Goal: Communication & Community: Participate in discussion

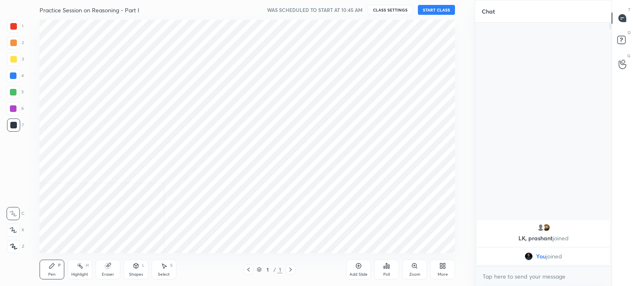
scroll to position [40973, 40765]
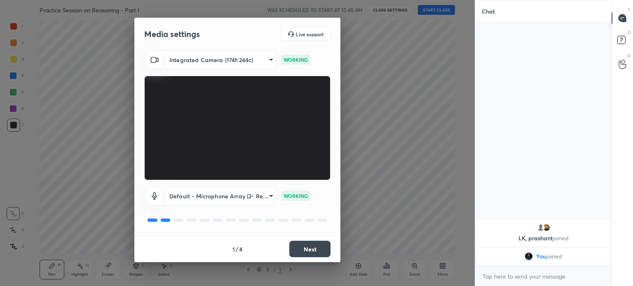
click at [307, 254] on button "Next" at bounding box center [309, 249] width 41 height 16
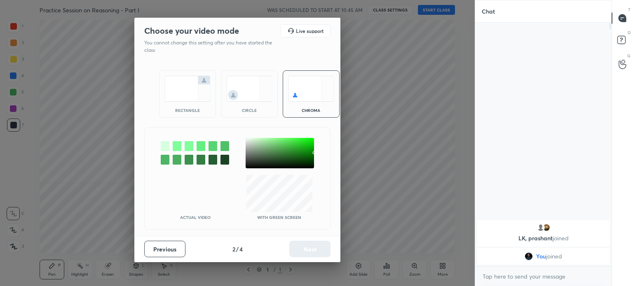
click at [178, 95] on img at bounding box center [187, 89] width 46 height 26
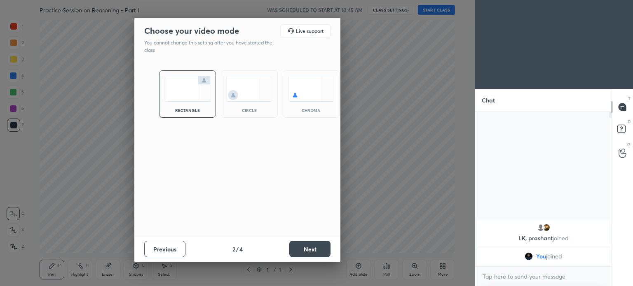
scroll to position [84, 134]
click at [303, 244] on button "Next" at bounding box center [309, 249] width 41 height 16
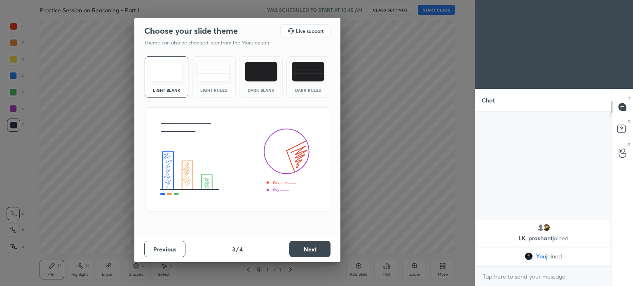
click at [305, 245] on button "Next" at bounding box center [309, 249] width 41 height 16
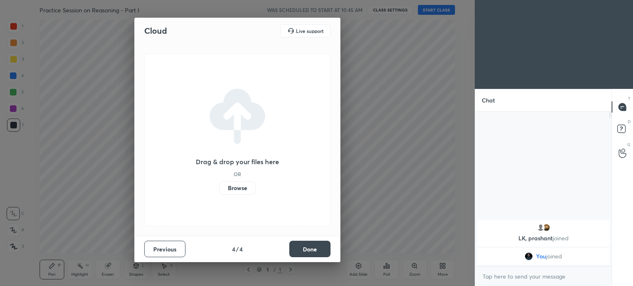
click at [311, 248] on button "Done" at bounding box center [309, 249] width 41 height 16
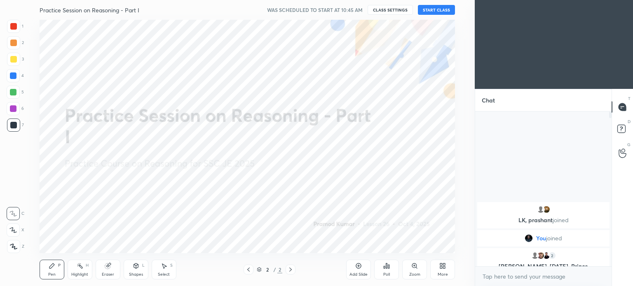
click at [442, 269] on icon at bounding box center [442, 266] width 7 height 7
click at [394, 183] on icon at bounding box center [396, 180] width 7 height 7
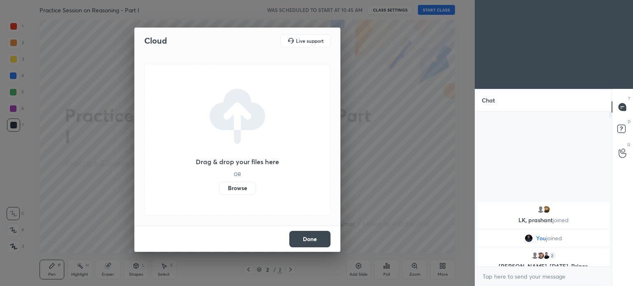
click at [237, 187] on label "Browse" at bounding box center [237, 188] width 37 height 13
click at [219, 187] on input "Browse" at bounding box center [219, 188] width 0 height 13
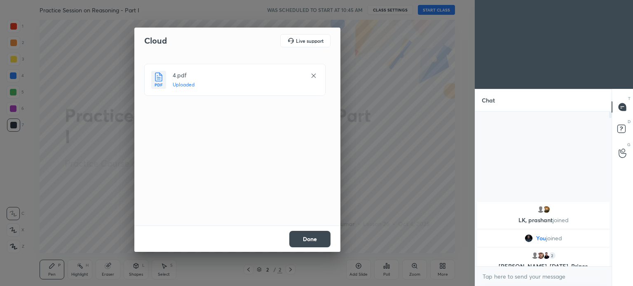
click at [310, 239] on button "Done" at bounding box center [309, 239] width 41 height 16
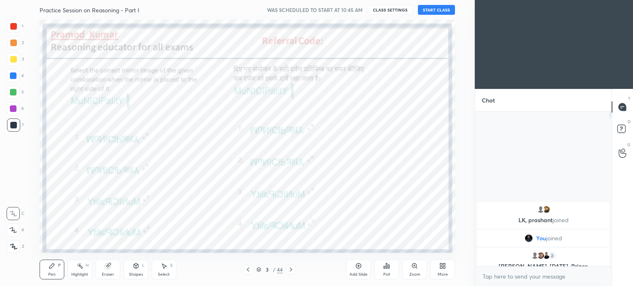
click at [246, 269] on icon at bounding box center [248, 270] width 7 height 7
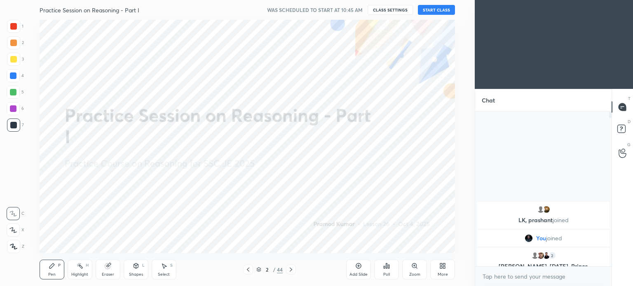
click at [444, 11] on button "START CLASS" at bounding box center [436, 10] width 37 height 10
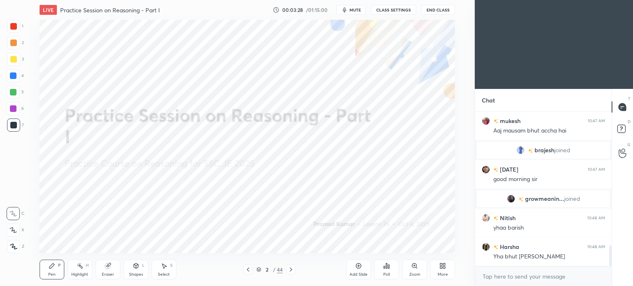
scroll to position [987, 0]
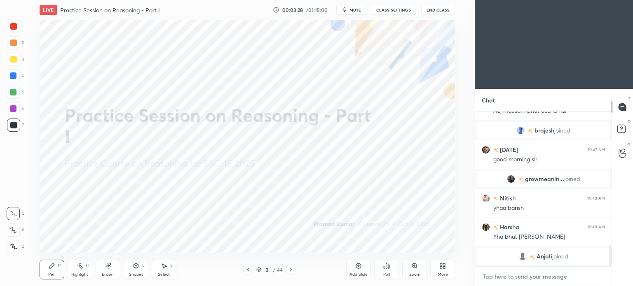
type textarea "x"
click at [524, 272] on textarea at bounding box center [543, 276] width 123 height 13
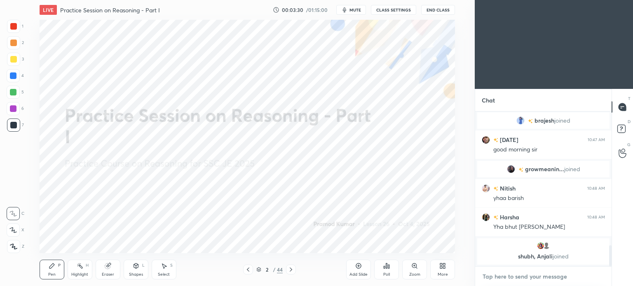
paste textarea "https://t.me/unacademypramod"
type textarea "https://t.me/unacademypramod"
type textarea "x"
click at [505, 277] on textarea "https://t.me/unacademypramod" at bounding box center [535, 276] width 107 height 13
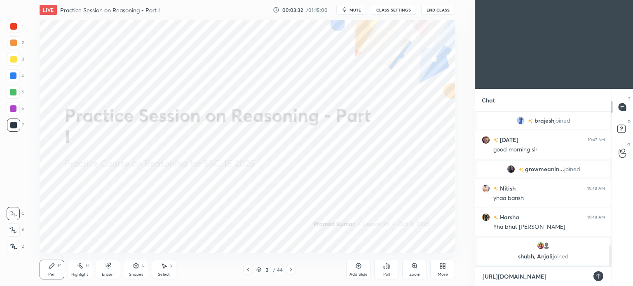
click at [504, 278] on textarea "https://t.me/unacademypramod" at bounding box center [535, 276] width 107 height 13
type textarea "https://te.me/unacademypramod"
type textarea "x"
type textarea "https://tel.me/unacademypramod"
type textarea "x"
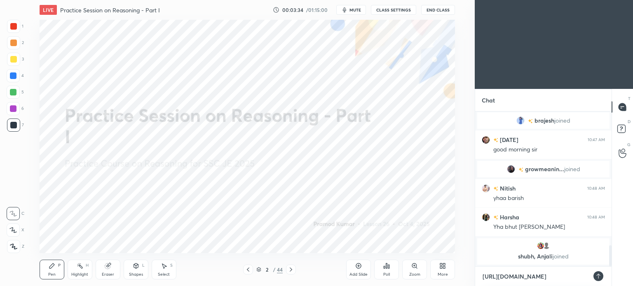
type textarea "https://tele.me/unacademypramod"
type textarea "x"
type textarea "https://teleg.me/unacademypramod"
type textarea "x"
type textarea "https://telegr.me/unacademypramod"
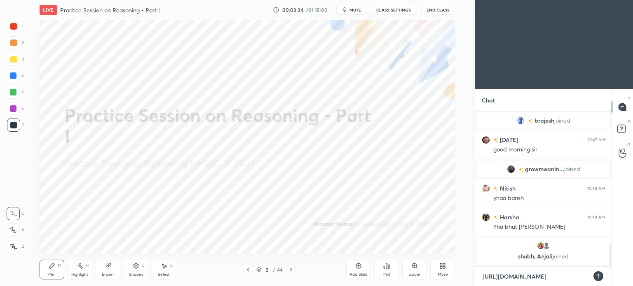
type textarea "x"
type textarea "https://telegra.me/unacademypramod"
type textarea "x"
type textarea "[URL][DOMAIN_NAME]"
type textarea "x"
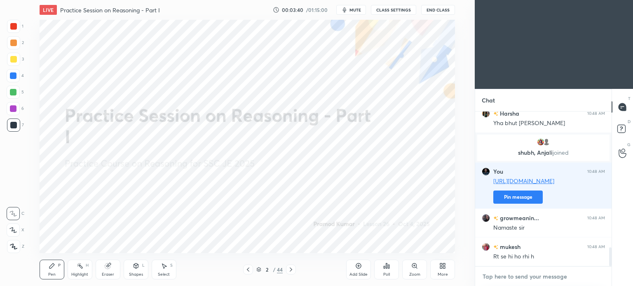
scroll to position [1113, 0]
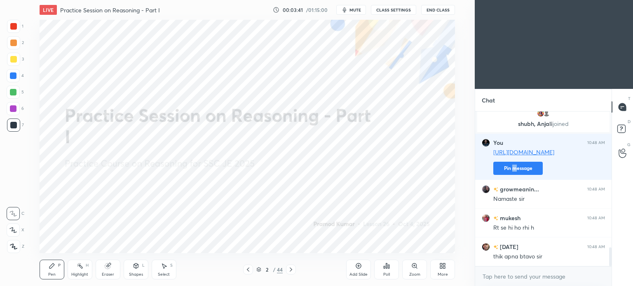
drag, startPoint x: 514, startPoint y: 168, endPoint x: 462, endPoint y: 157, distance: 53.5
click at [514, 167] on button "Pin message" at bounding box center [517, 168] width 49 height 13
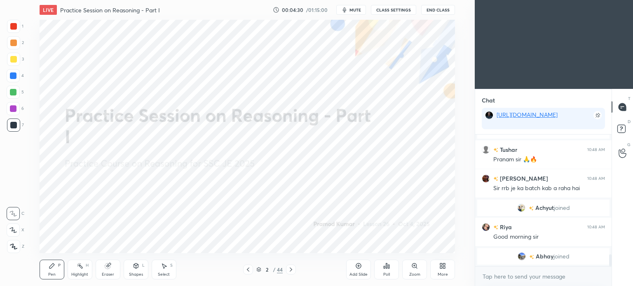
scroll to position [1366, 0]
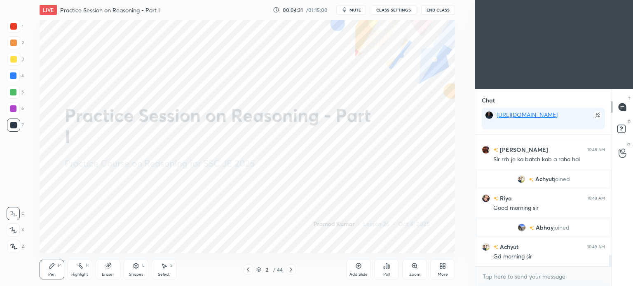
click at [292, 267] on icon at bounding box center [291, 270] width 7 height 7
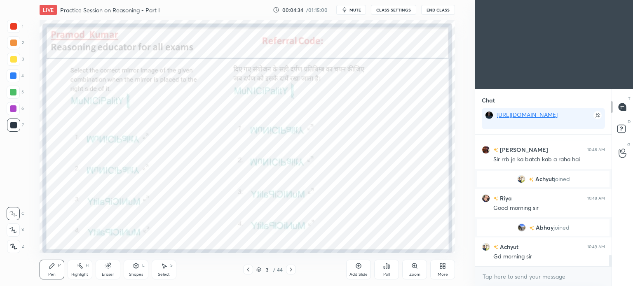
scroll to position [1395, 0]
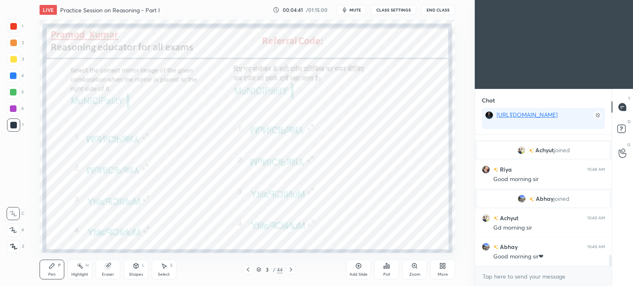
click at [381, 272] on div "Poll" at bounding box center [386, 270] width 25 height 20
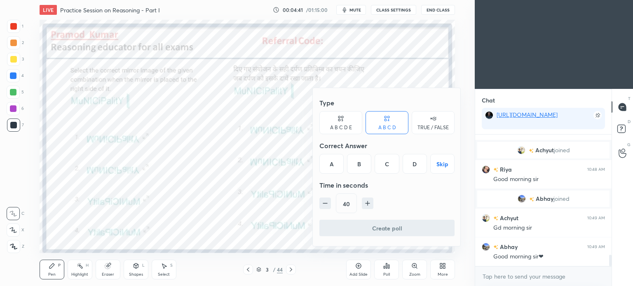
click at [386, 166] on div "C" at bounding box center [387, 164] width 24 height 20
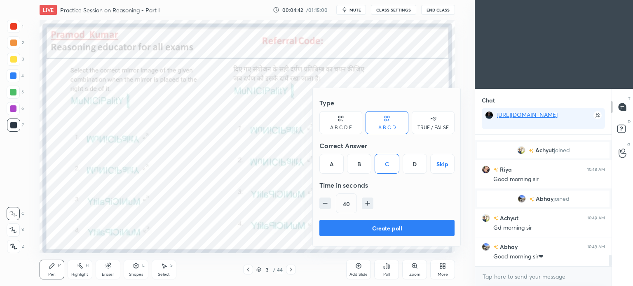
click at [405, 226] on button "Create poll" at bounding box center [386, 228] width 135 height 16
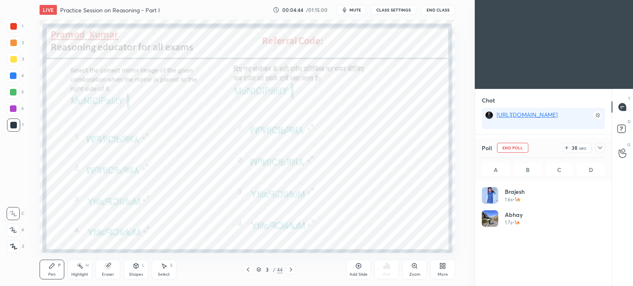
scroll to position [96, 121]
click at [600, 148] on icon at bounding box center [600, 148] width 7 height 7
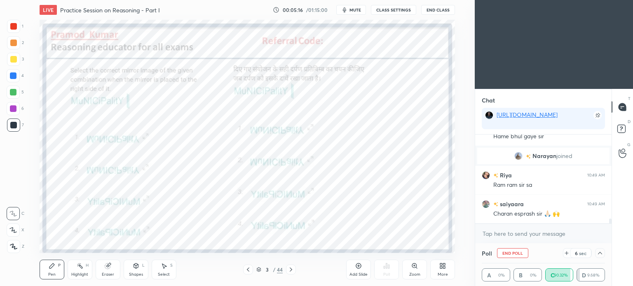
scroll to position [1500, 0]
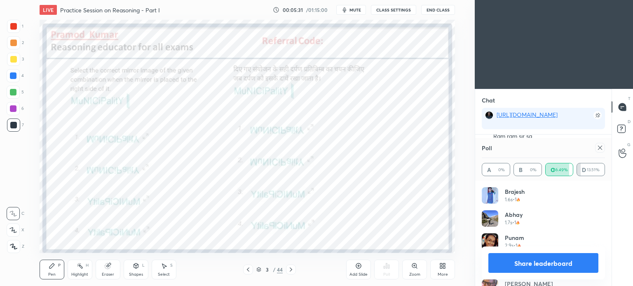
click at [602, 148] on icon at bounding box center [600, 148] width 7 height 7
type textarea "x"
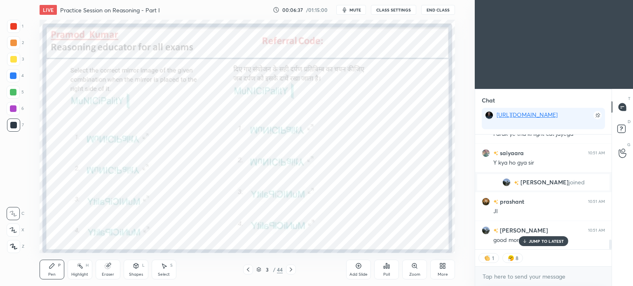
scroll to position [1205, 0]
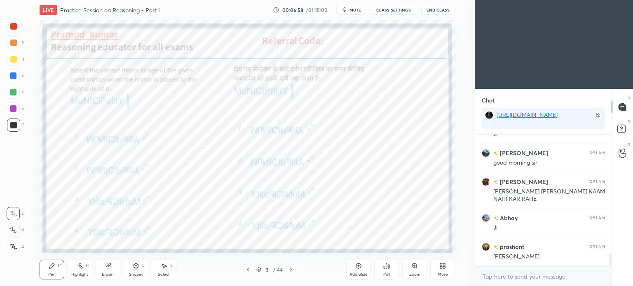
click at [542, 239] on div "prashant 10:50 AM PAD GYA miru 10:50 AM haha prashant 10:50 AM FARAK TO shubh 1…" at bounding box center [543, 201] width 136 height 132
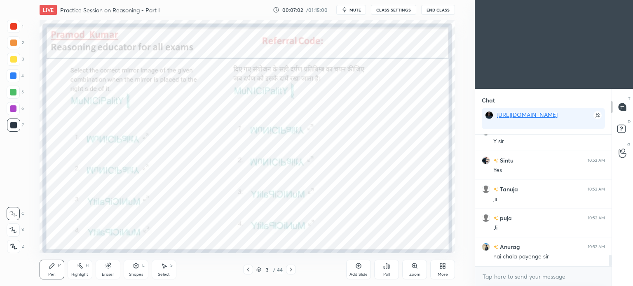
click at [289, 269] on icon at bounding box center [291, 270] width 7 height 7
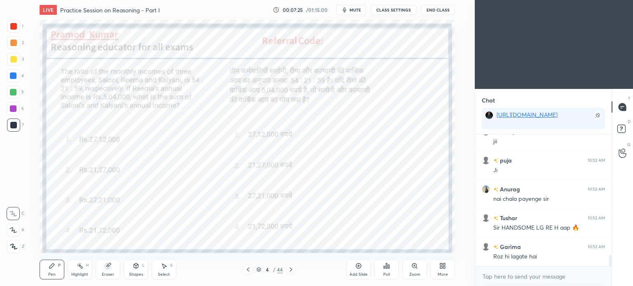
click at [383, 266] on icon at bounding box center [386, 266] width 7 height 7
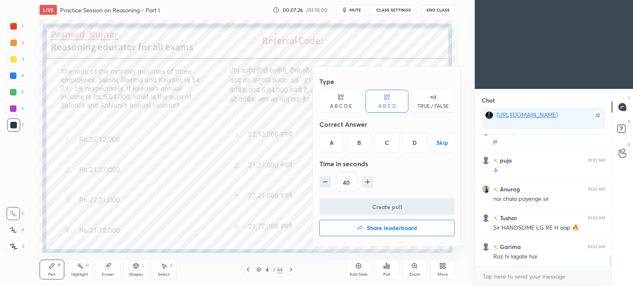
click at [333, 139] on div "A" at bounding box center [331, 143] width 24 height 20
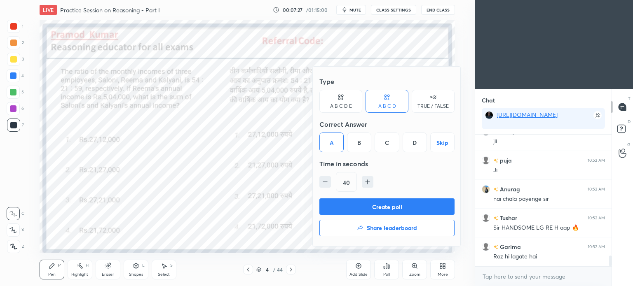
scroll to position [1484, 0]
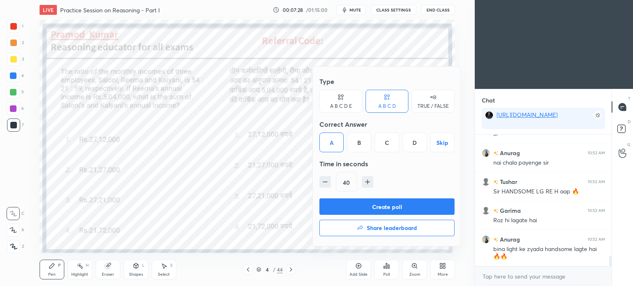
click at [410, 206] on button "Create poll" at bounding box center [386, 207] width 135 height 16
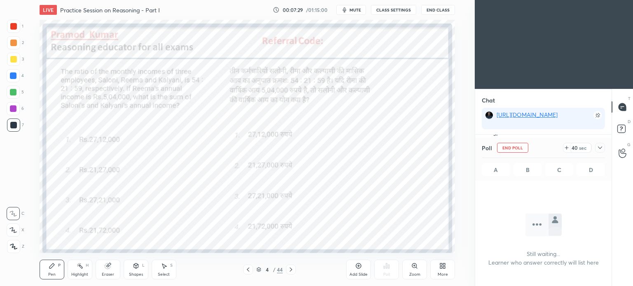
scroll to position [88, 134]
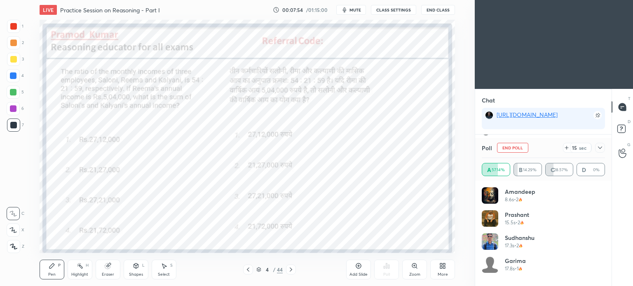
click at [358, 13] on button "mute" at bounding box center [351, 10] width 30 height 10
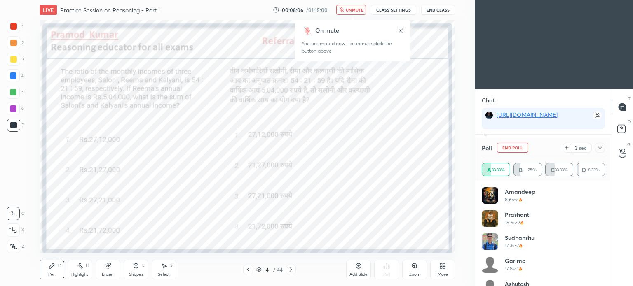
scroll to position [1592, 0]
click at [397, 31] on icon at bounding box center [400, 31] width 7 height 7
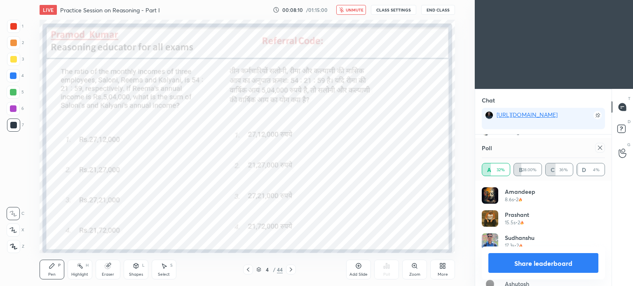
click at [355, 9] on span "unmute" at bounding box center [355, 10] width 18 height 6
click at [602, 145] on icon at bounding box center [600, 148] width 7 height 7
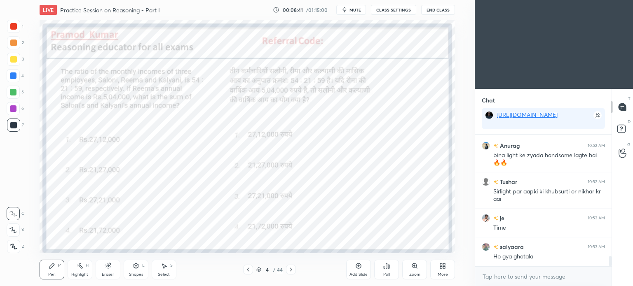
scroll to position [1607, 0]
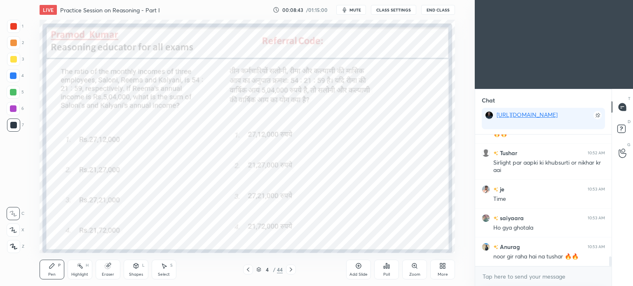
click at [8, 110] on div at bounding box center [13, 108] width 13 height 13
click at [14, 112] on div at bounding box center [13, 108] width 7 height 7
click at [13, 113] on div at bounding box center [13, 108] width 13 height 13
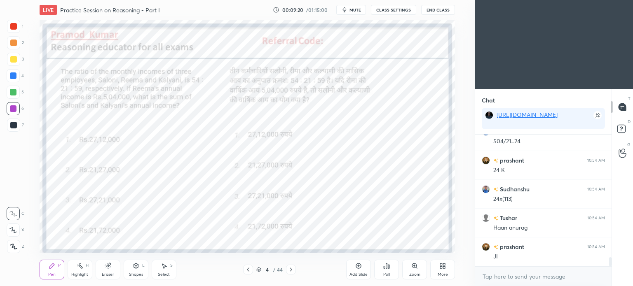
scroll to position [1838, 0]
click at [290, 272] on icon at bounding box center [291, 270] width 2 height 4
click at [386, 271] on div "Poll" at bounding box center [386, 270] width 25 height 20
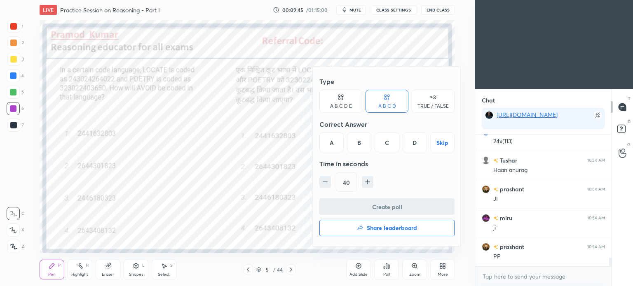
click at [357, 143] on div "B" at bounding box center [359, 143] width 24 height 20
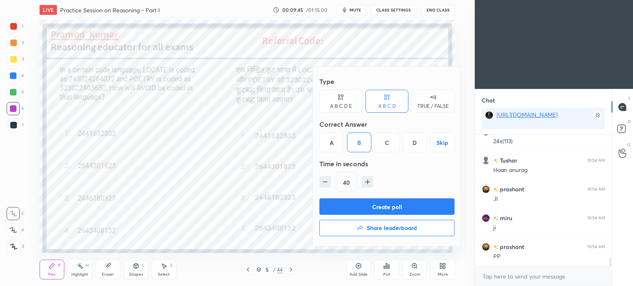
click at [406, 202] on button "Create poll" at bounding box center [386, 207] width 135 height 16
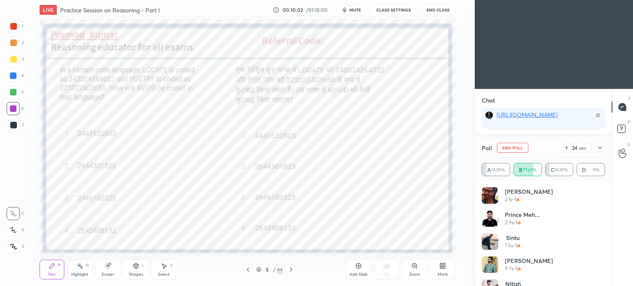
scroll to position [1929, 0]
click at [602, 146] on icon at bounding box center [600, 148] width 7 height 7
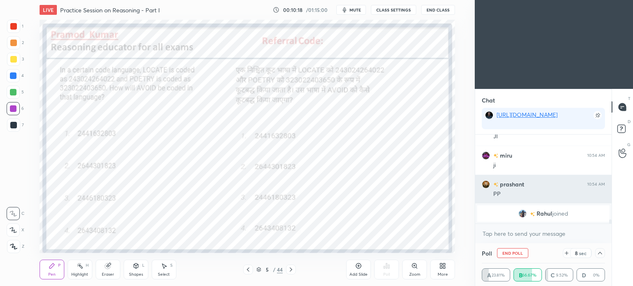
scroll to position [0, 2]
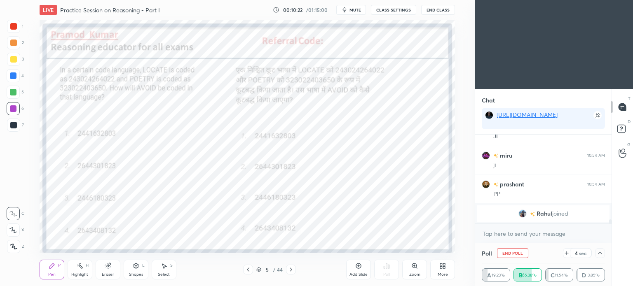
click at [436, 8] on button "End Class" at bounding box center [438, 10] width 34 height 10
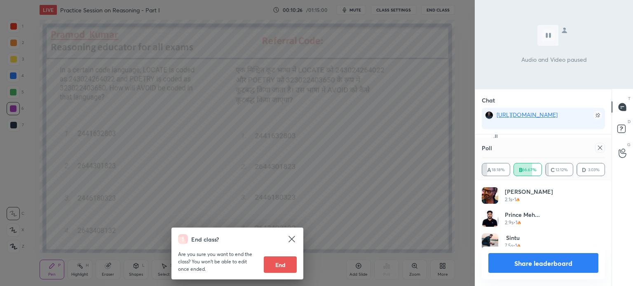
scroll to position [96, 121]
click at [380, 97] on div "End class? Are you sure you want to end the class? You won’t be able to edit on…" at bounding box center [237, 143] width 475 height 286
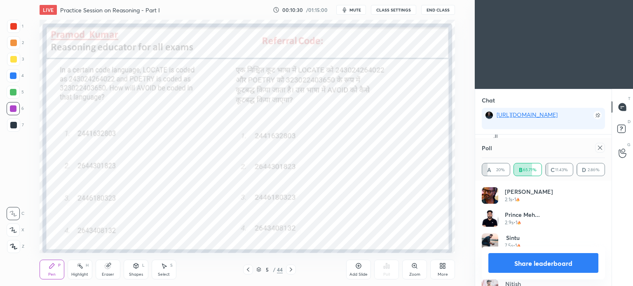
click at [600, 150] on icon at bounding box center [600, 148] width 7 height 7
type textarea "x"
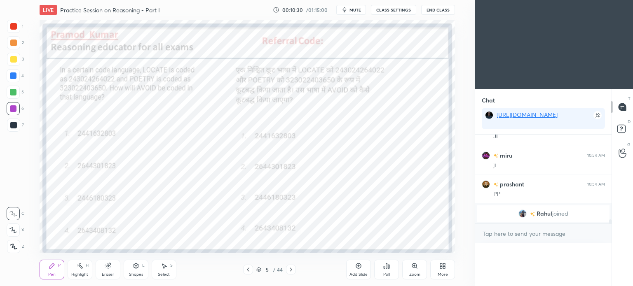
scroll to position [1685, 0]
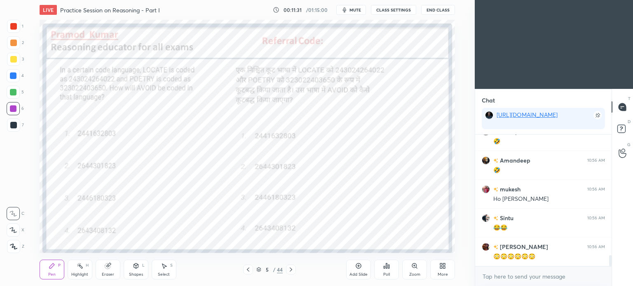
scroll to position [1440, 0]
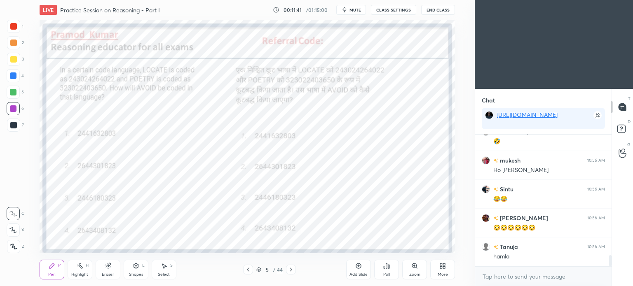
click at [107, 269] on icon at bounding box center [107, 266] width 5 height 5
click at [49, 271] on div "Pen P" at bounding box center [52, 270] width 25 height 20
click at [10, 79] on div at bounding box center [13, 76] width 7 height 7
click at [14, 77] on div at bounding box center [13, 76] width 7 height 7
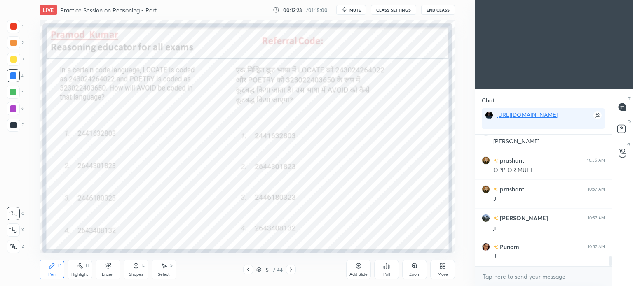
scroll to position [1613, 0]
click at [257, 268] on icon at bounding box center [258, 269] width 5 height 5
click at [257, 269] on icon at bounding box center [259, 269] width 4 height 2
click at [258, 268] on icon at bounding box center [259, 269] width 4 height 2
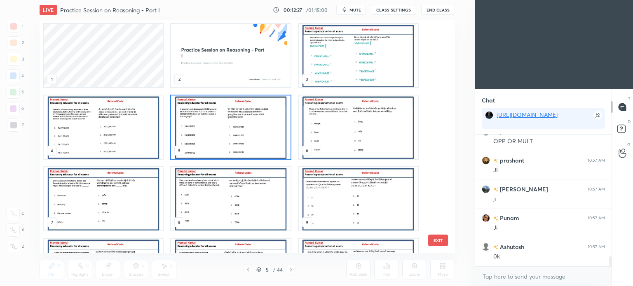
scroll to position [231, 412]
click at [100, 202] on img "grid" at bounding box center [103, 198] width 119 height 63
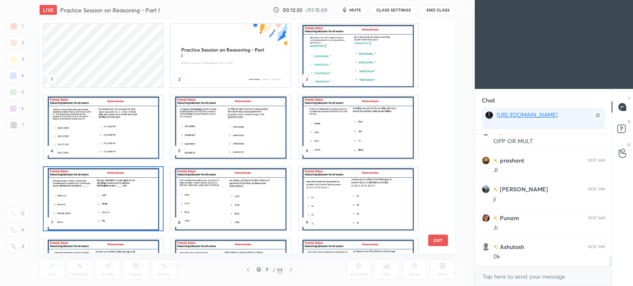
click at [103, 203] on img "grid" at bounding box center [103, 198] width 119 height 63
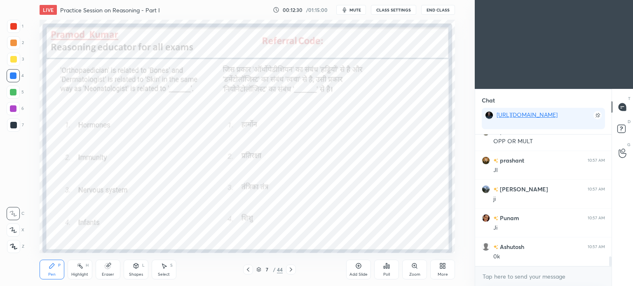
click at [103, 202] on img "grid" at bounding box center [103, 198] width 119 height 63
click at [384, 269] on icon at bounding box center [384, 268] width 1 height 2
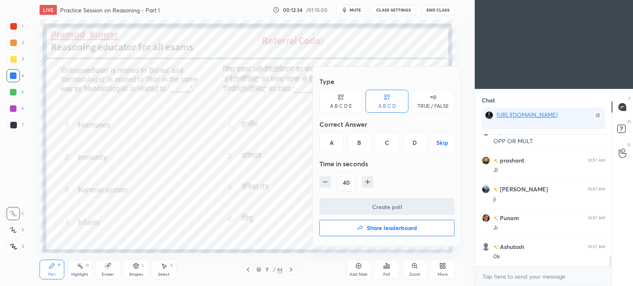
click at [412, 166] on div "Time in seconds" at bounding box center [386, 164] width 135 height 16
click at [409, 146] on div "D" at bounding box center [415, 143] width 24 height 20
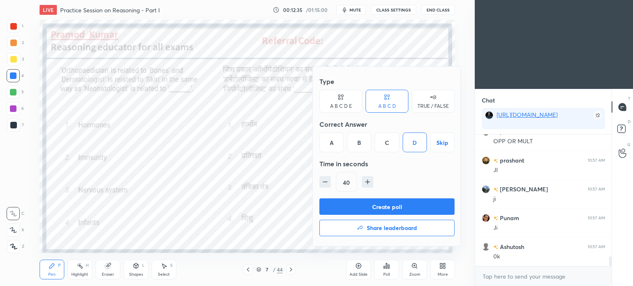
click at [415, 203] on button "Create poll" at bounding box center [386, 207] width 135 height 16
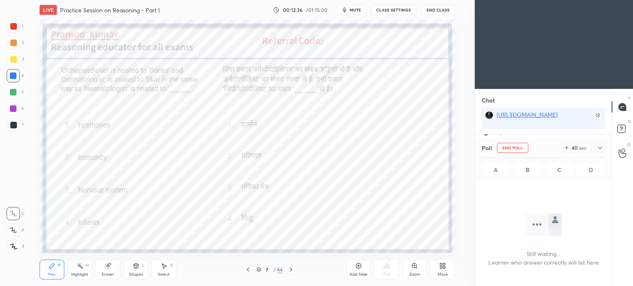
scroll to position [0, 0]
click at [436, 9] on button "End Class" at bounding box center [438, 10] width 34 height 10
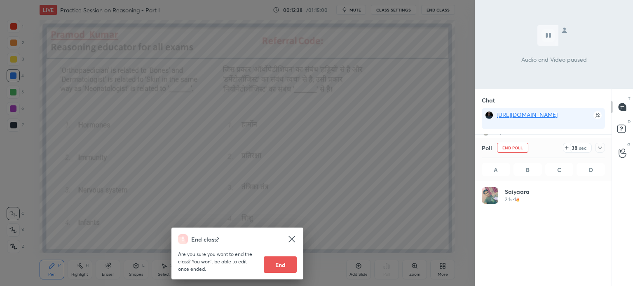
scroll to position [96, 121]
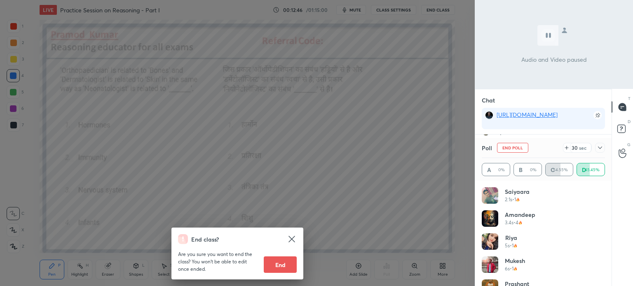
click at [371, 117] on div "End class? Are you sure you want to end the class? You won’t be able to edit on…" at bounding box center [237, 143] width 475 height 286
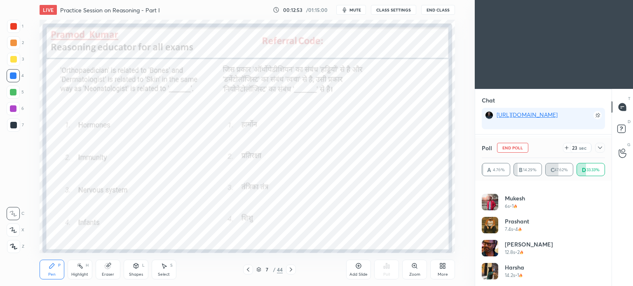
scroll to position [19, 0]
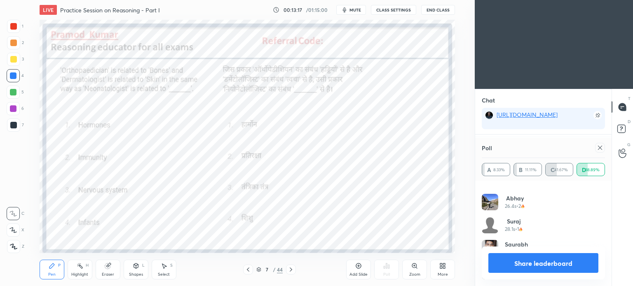
click at [600, 148] on icon at bounding box center [600, 148] width 4 height 4
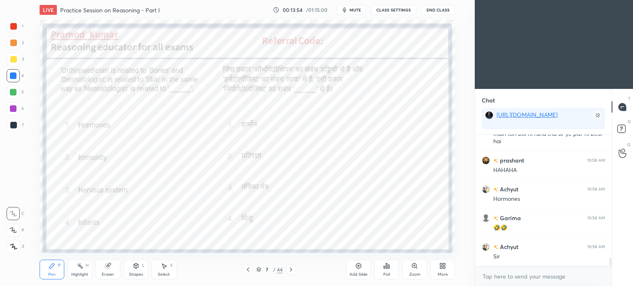
click at [288, 269] on icon at bounding box center [291, 270] width 7 height 7
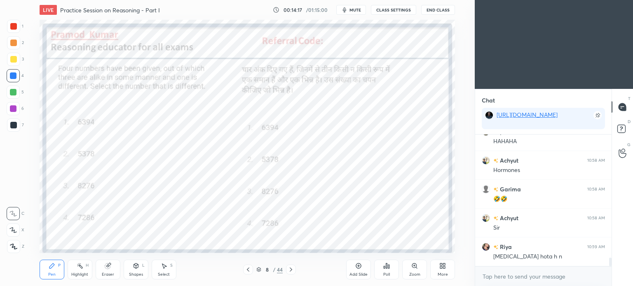
click at [384, 271] on div "Poll" at bounding box center [386, 270] width 25 height 20
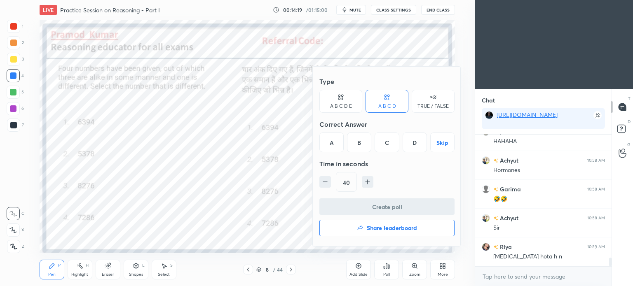
click at [330, 143] on div "A" at bounding box center [331, 143] width 24 height 20
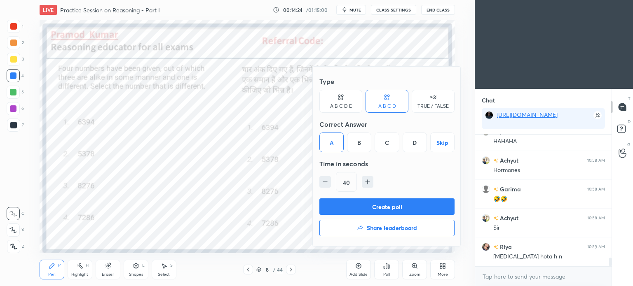
click at [373, 206] on button "Create poll" at bounding box center [386, 207] width 135 height 16
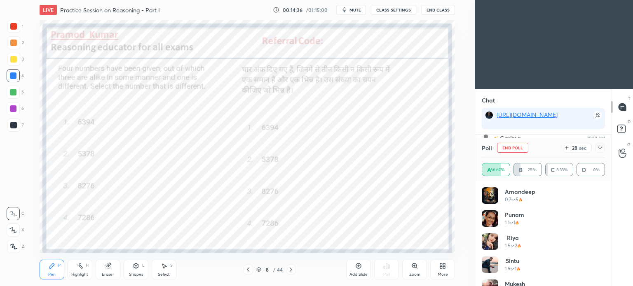
scroll to position [1960, 0]
click at [598, 149] on icon at bounding box center [600, 148] width 7 height 7
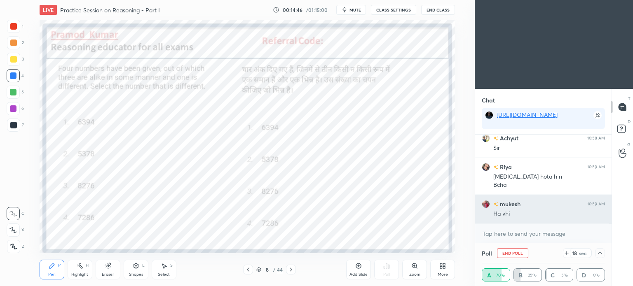
scroll to position [0, 2]
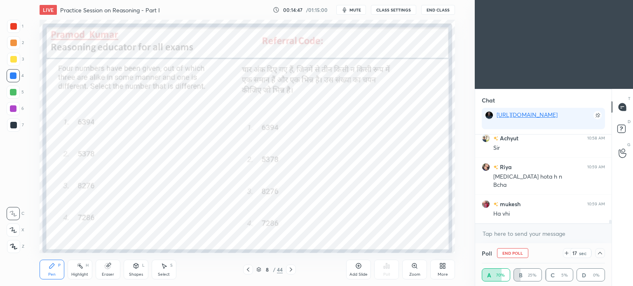
click at [598, 253] on icon at bounding box center [600, 253] width 7 height 7
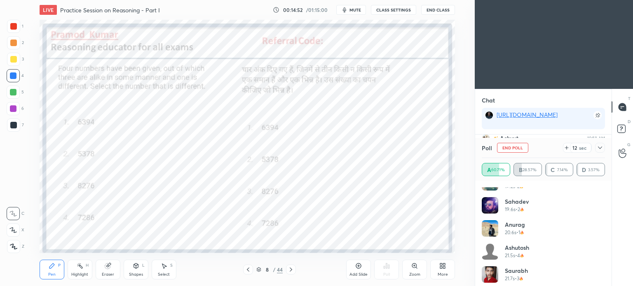
scroll to position [293, 0]
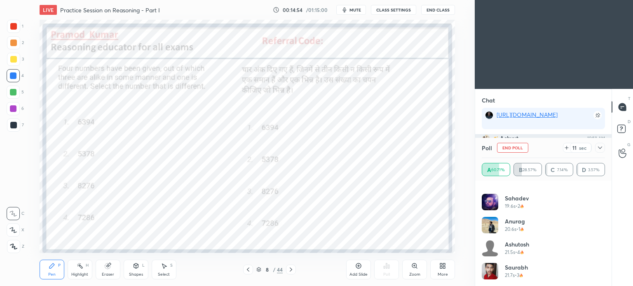
click at [600, 148] on icon at bounding box center [600, 148] width 7 height 7
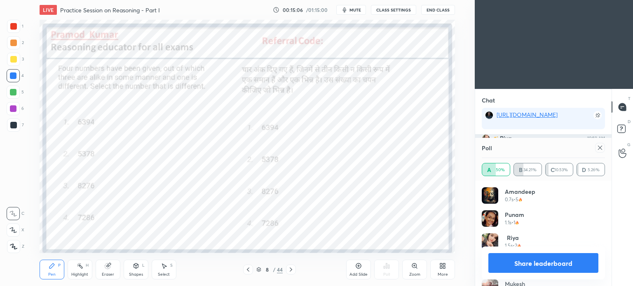
click at [598, 146] on icon at bounding box center [600, 148] width 7 height 7
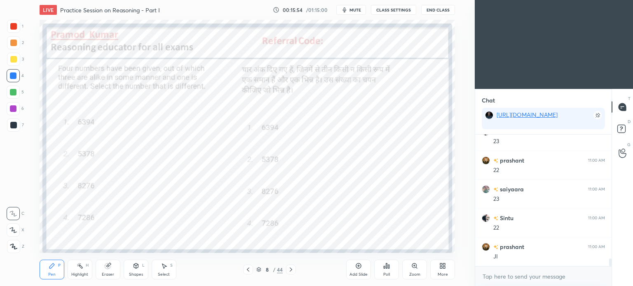
click at [291, 271] on icon at bounding box center [291, 270] width 2 height 4
click at [389, 267] on icon at bounding box center [386, 266] width 7 height 7
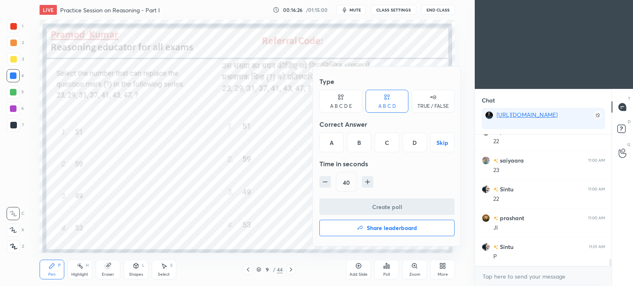
click at [415, 143] on div "D" at bounding box center [415, 143] width 24 height 20
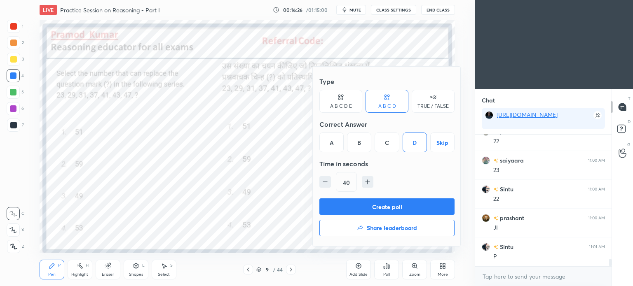
click at [401, 209] on button "Create poll" at bounding box center [386, 207] width 135 height 16
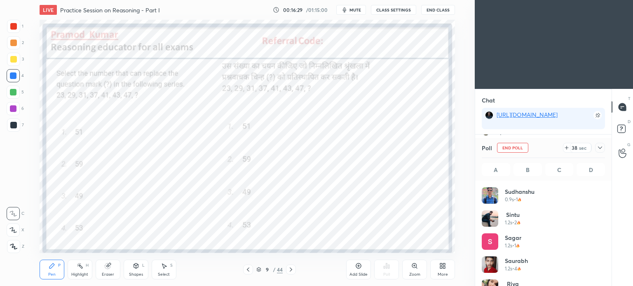
scroll to position [96, 121]
click at [599, 148] on icon at bounding box center [600, 148] width 4 height 2
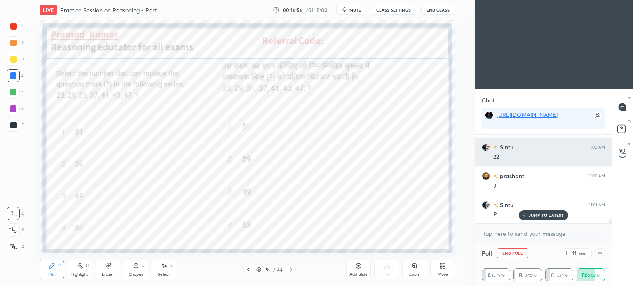
scroll to position [2198, 0]
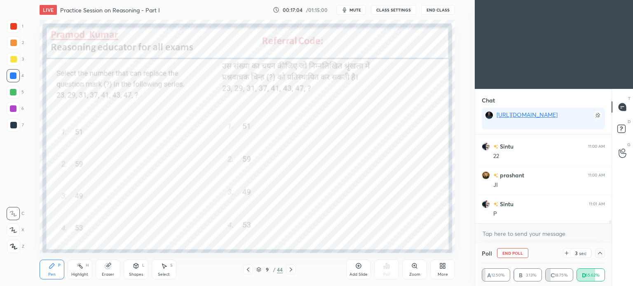
click at [603, 253] on icon at bounding box center [600, 253] width 7 height 7
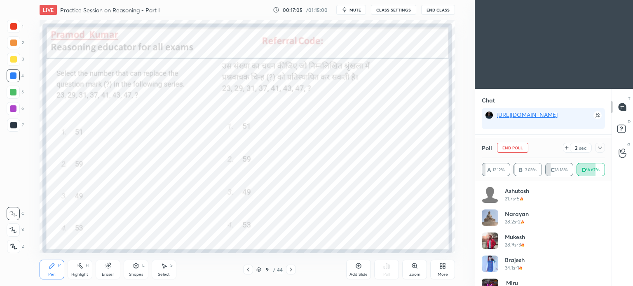
scroll to position [432, 0]
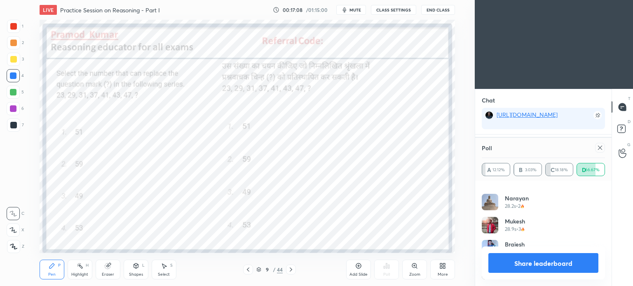
click at [600, 149] on icon at bounding box center [600, 148] width 7 height 7
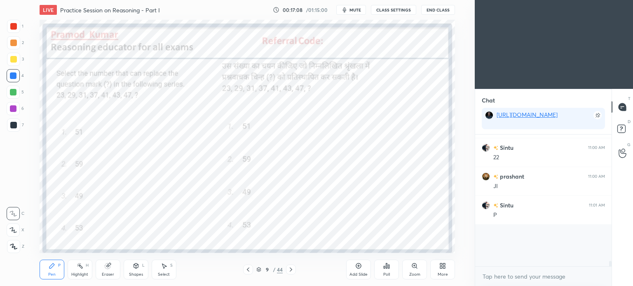
scroll to position [96, 134]
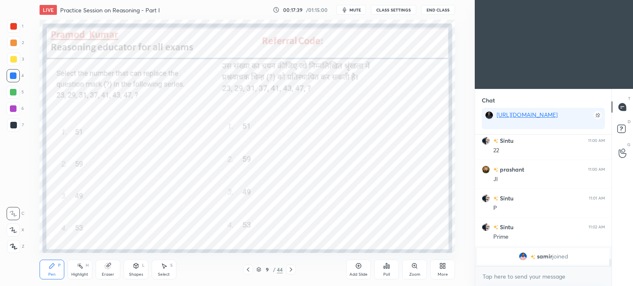
click at [294, 270] on div at bounding box center [291, 270] width 10 height 10
click at [387, 274] on div "Poll" at bounding box center [386, 275] width 7 height 4
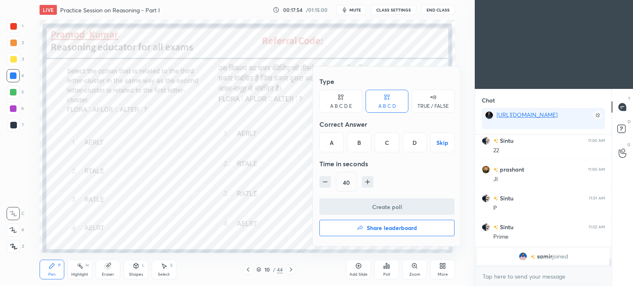
click at [415, 143] on div "D" at bounding box center [415, 143] width 24 height 20
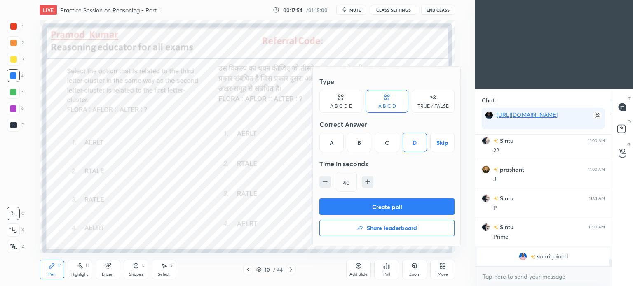
click at [402, 204] on button "Create poll" at bounding box center [386, 207] width 135 height 16
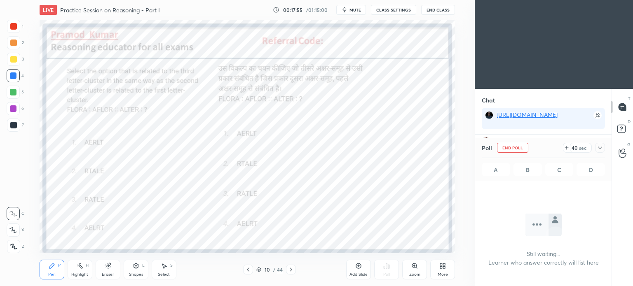
scroll to position [2, 2]
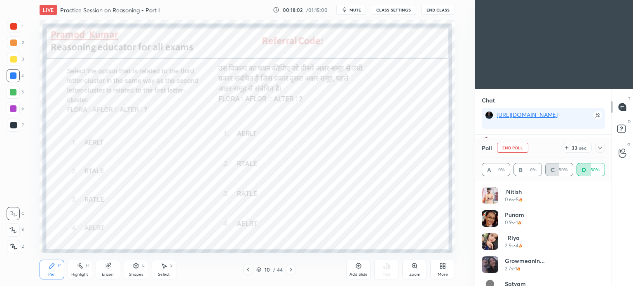
click at [600, 150] on icon at bounding box center [600, 148] width 7 height 7
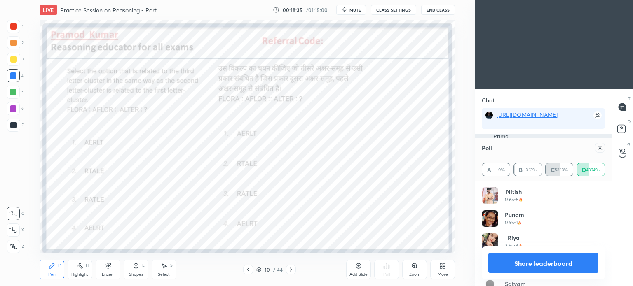
scroll to position [96, 121]
click at [599, 148] on icon at bounding box center [600, 148] width 7 height 7
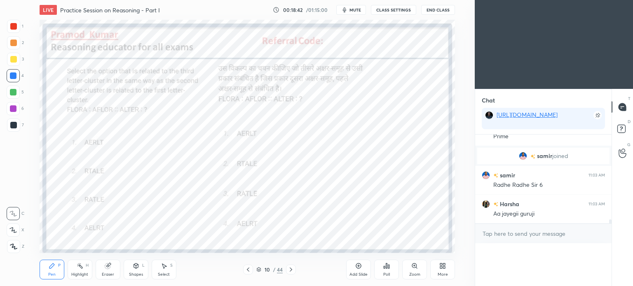
scroll to position [0, 0]
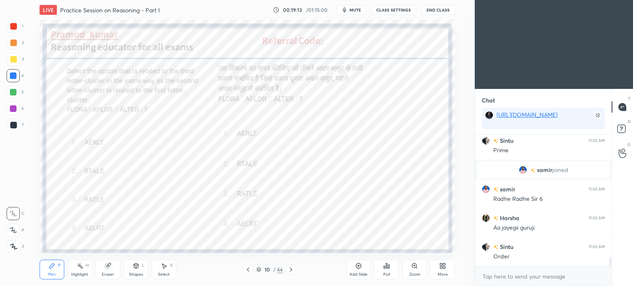
click at [289, 271] on icon at bounding box center [291, 270] width 7 height 7
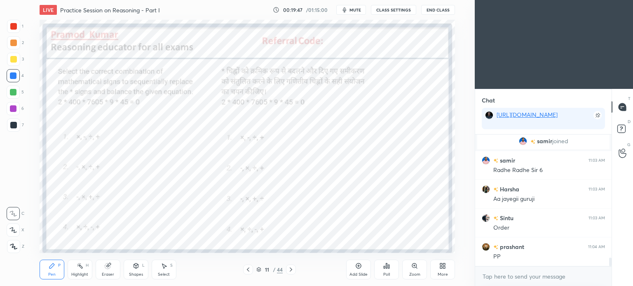
click at [388, 271] on div "Poll" at bounding box center [386, 270] width 25 height 20
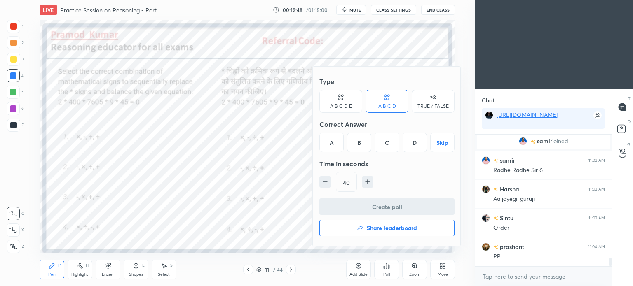
click at [330, 145] on div "A" at bounding box center [331, 143] width 24 height 20
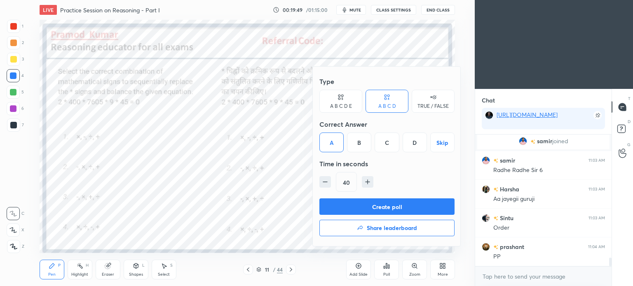
click at [379, 208] on button "Create poll" at bounding box center [386, 207] width 135 height 16
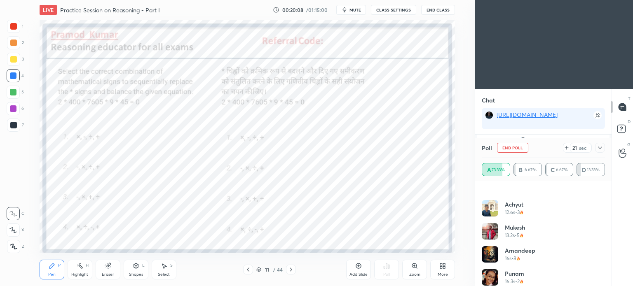
scroll to position [224, 0]
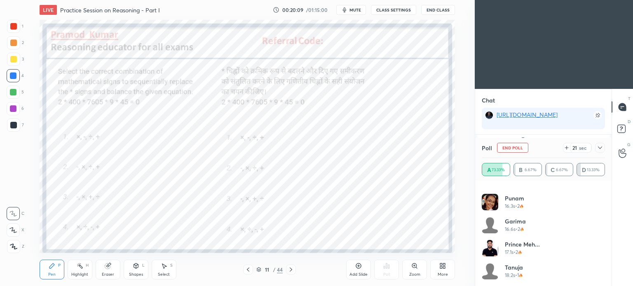
click at [597, 147] on icon at bounding box center [600, 148] width 7 height 7
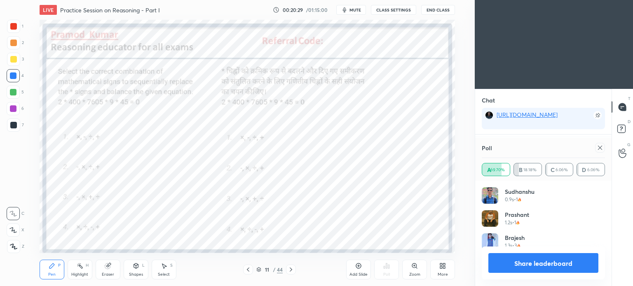
scroll to position [2, 2]
click at [599, 148] on icon at bounding box center [600, 148] width 7 height 7
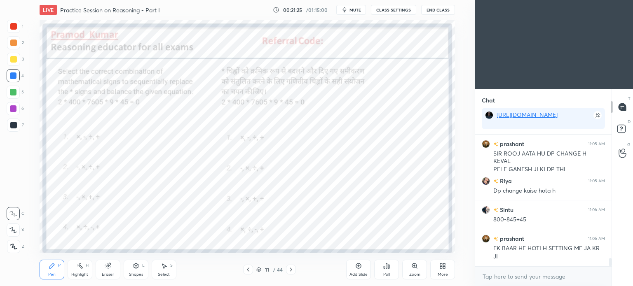
scroll to position [2055, 0]
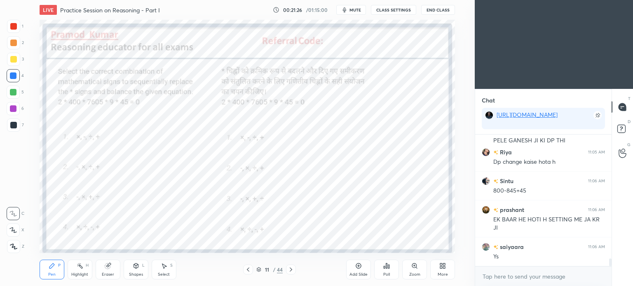
click at [291, 268] on icon at bounding box center [291, 270] width 7 height 7
click at [380, 271] on div "Poll" at bounding box center [386, 270] width 25 height 20
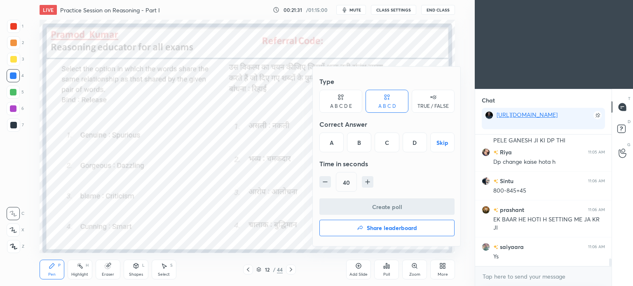
click at [328, 143] on div "A" at bounding box center [331, 143] width 24 height 20
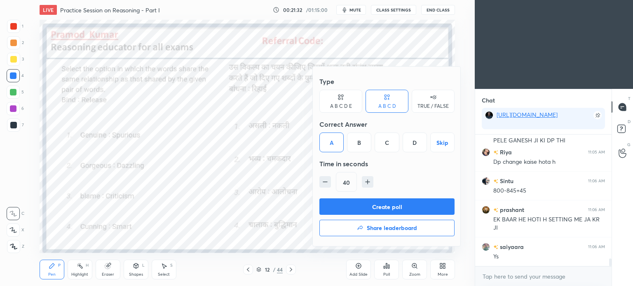
click at [412, 204] on button "Create poll" at bounding box center [386, 207] width 135 height 16
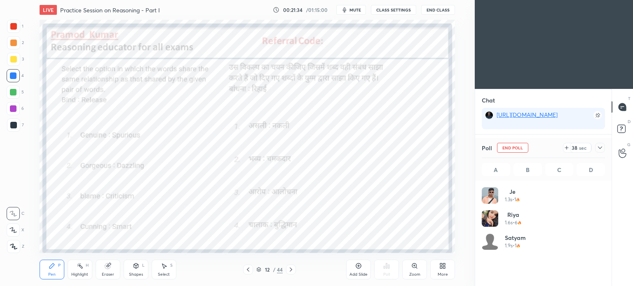
scroll to position [96, 121]
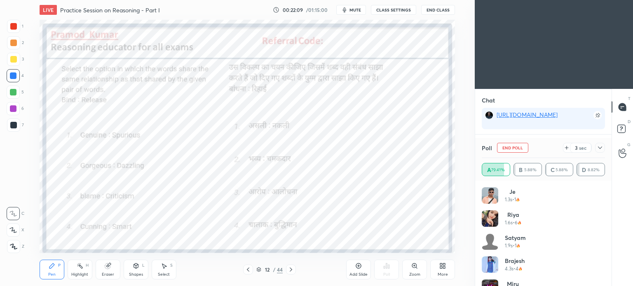
click at [598, 148] on icon at bounding box center [600, 148] width 7 height 7
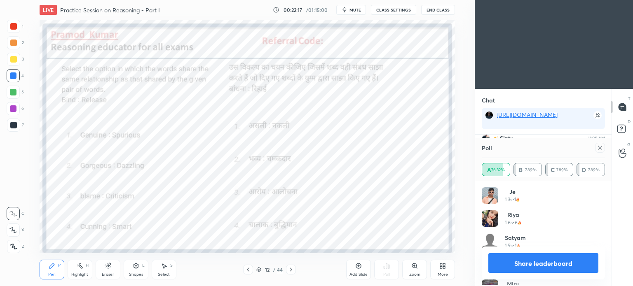
scroll to position [96, 121]
click at [601, 148] on icon at bounding box center [600, 148] width 7 height 7
type textarea "x"
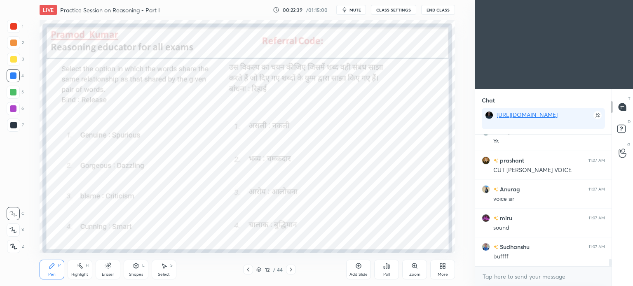
scroll to position [2228, 0]
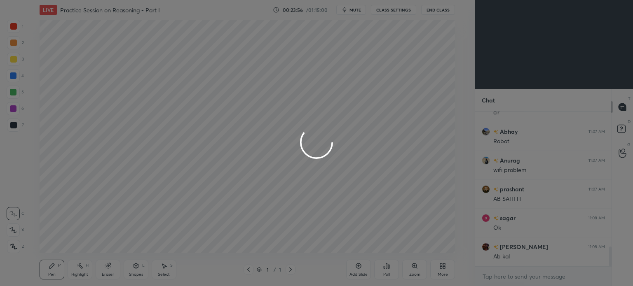
scroll to position [1088, 0]
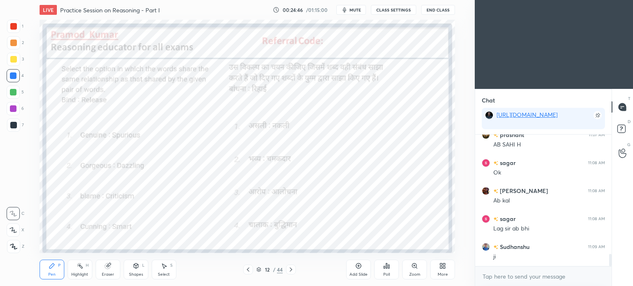
scroll to position [2, 2]
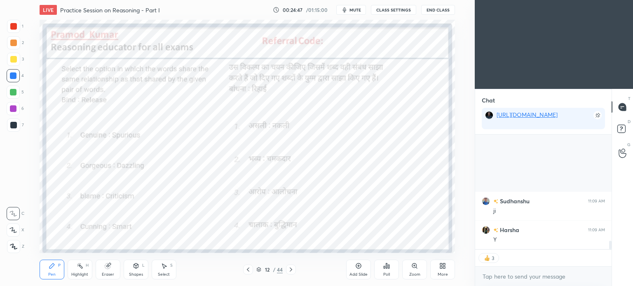
click at [291, 267] on icon at bounding box center [291, 270] width 7 height 7
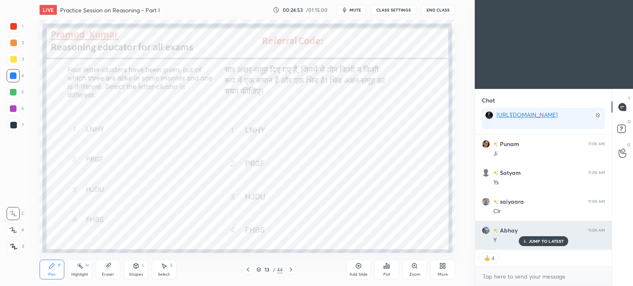
click at [547, 242] on p "JUMP TO LATEST" at bounding box center [546, 241] width 35 height 5
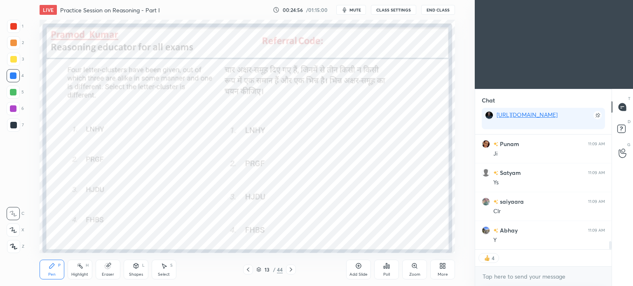
click at [388, 271] on div "Poll" at bounding box center [386, 270] width 25 height 20
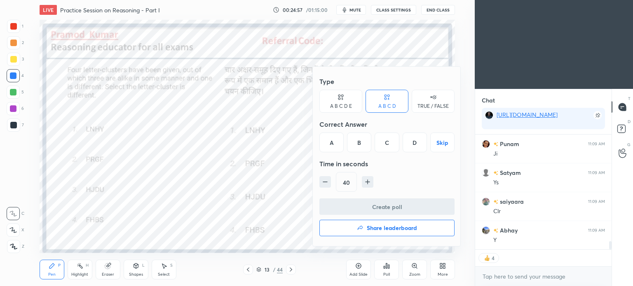
click at [362, 144] on div "B" at bounding box center [359, 143] width 24 height 20
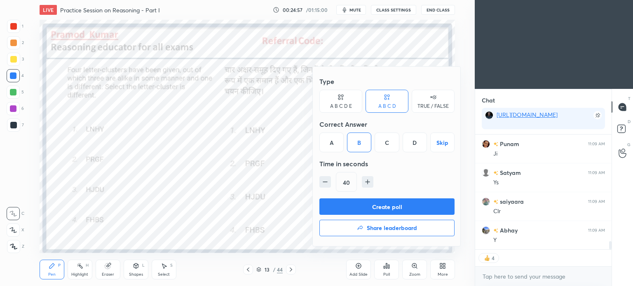
click at [402, 206] on button "Create poll" at bounding box center [386, 207] width 135 height 16
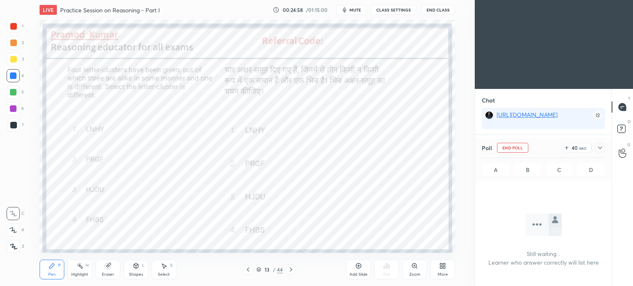
scroll to position [0, 0]
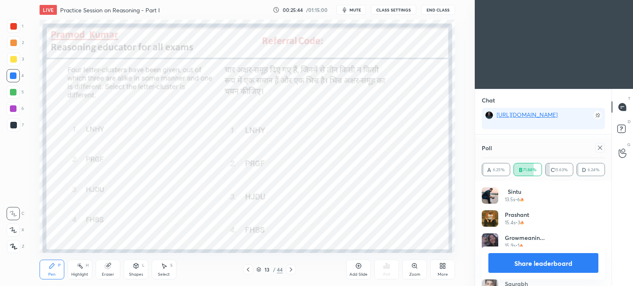
click at [600, 146] on icon at bounding box center [600, 148] width 7 height 7
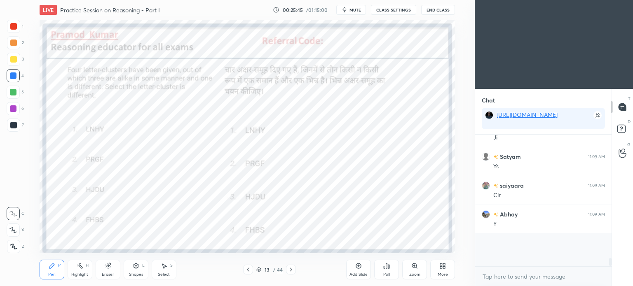
scroll to position [3, 2]
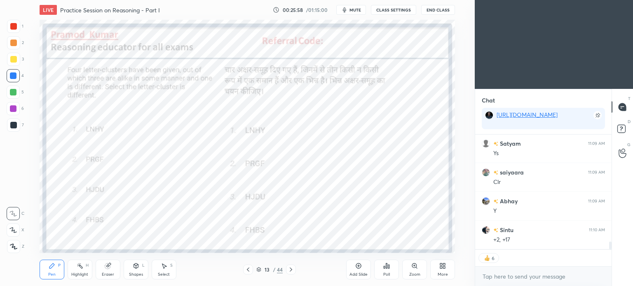
click at [289, 267] on div at bounding box center [291, 270] width 10 height 10
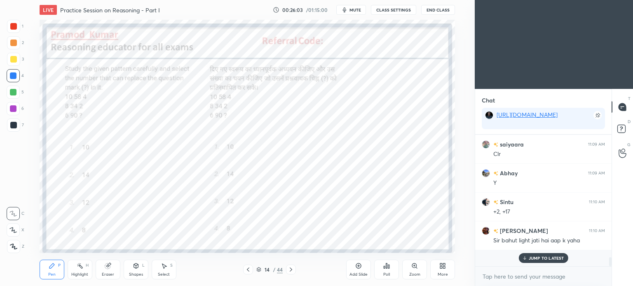
scroll to position [1541, 0]
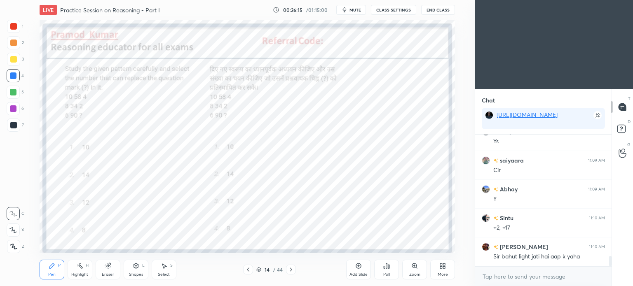
click at [384, 269] on icon at bounding box center [384, 268] width 1 height 2
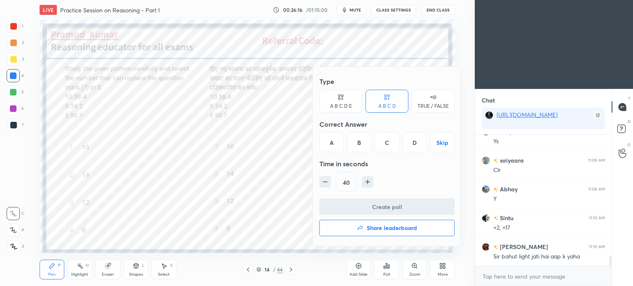
click at [391, 147] on div "C" at bounding box center [387, 143] width 24 height 20
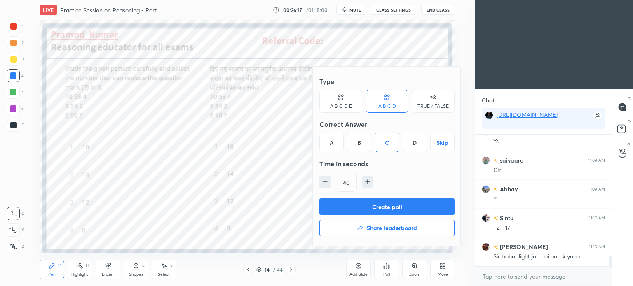
click at [404, 204] on button "Create poll" at bounding box center [386, 207] width 135 height 16
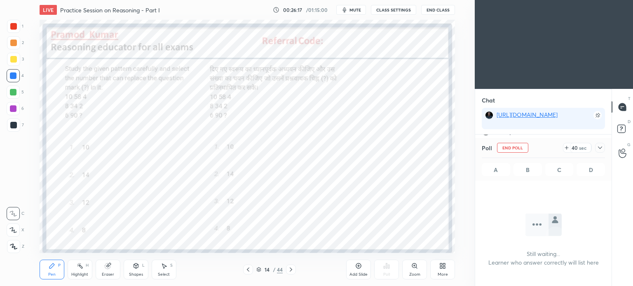
scroll to position [2, 2]
click at [598, 147] on icon at bounding box center [600, 148] width 4 height 2
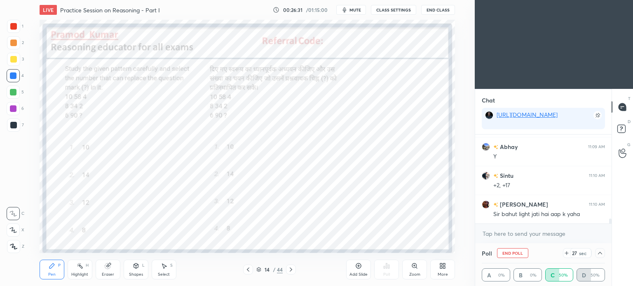
click at [600, 256] on icon at bounding box center [600, 253] width 7 height 7
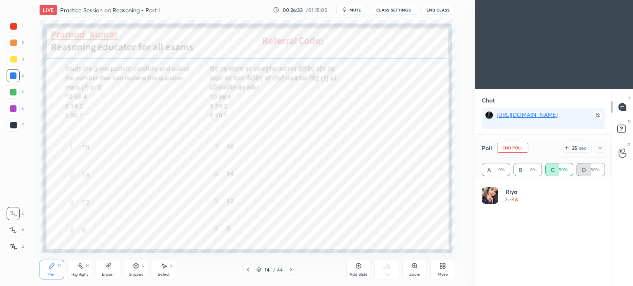
click at [598, 149] on icon at bounding box center [600, 148] width 7 height 7
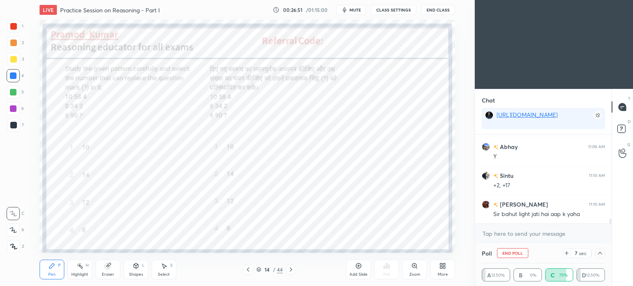
click at [598, 255] on icon at bounding box center [600, 253] width 7 height 7
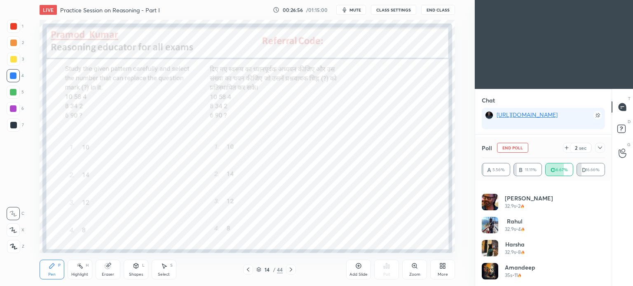
click at [600, 147] on icon at bounding box center [600, 148] width 7 height 7
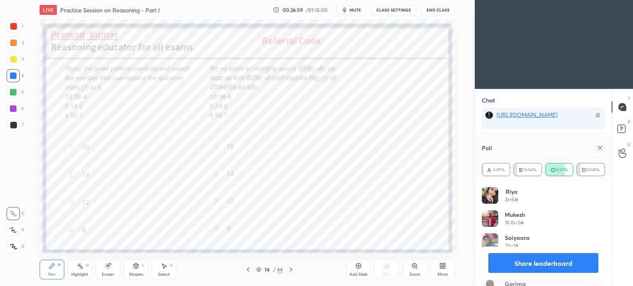
click at [600, 146] on icon at bounding box center [600, 148] width 7 height 7
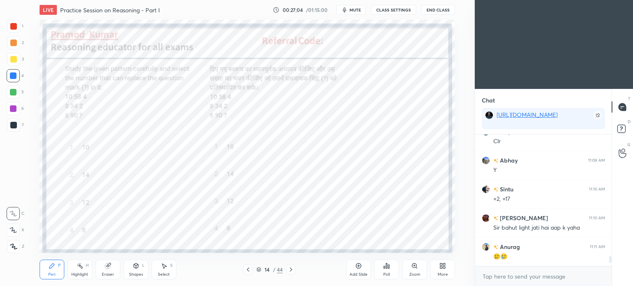
click at [12, 23] on div at bounding box center [13, 26] width 7 height 7
click at [14, 26] on div at bounding box center [13, 26] width 7 height 7
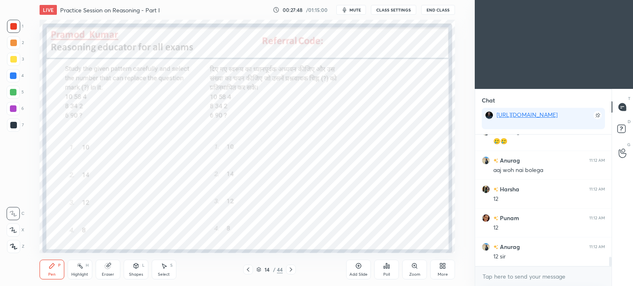
click at [103, 270] on div "Eraser" at bounding box center [108, 270] width 25 height 20
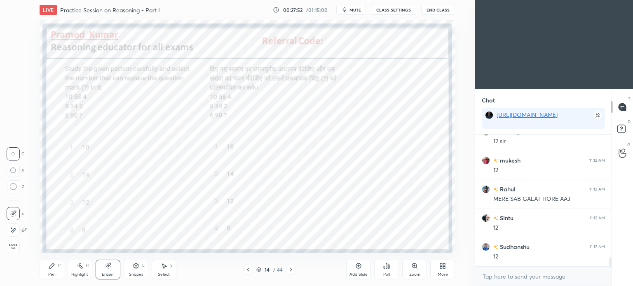
click at [53, 271] on div "Pen P" at bounding box center [52, 270] width 25 height 20
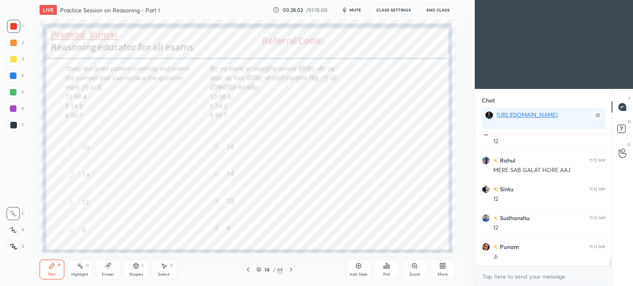
scroll to position [1858, 0]
click at [107, 271] on div "Eraser" at bounding box center [108, 270] width 25 height 20
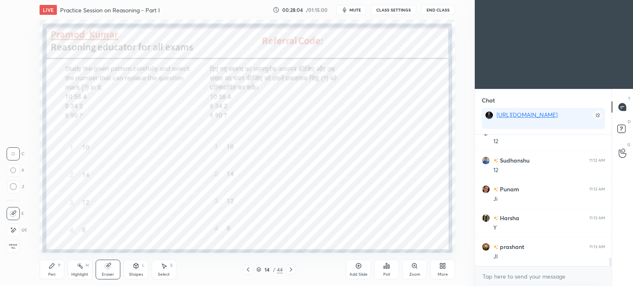
scroll to position [1916, 0]
click at [49, 273] on div "Pen" at bounding box center [51, 275] width 7 height 4
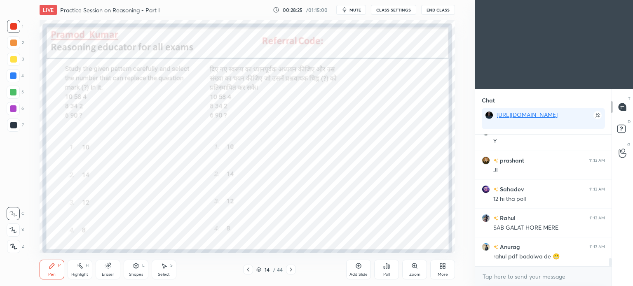
scroll to position [2003, 0]
click at [288, 269] on icon at bounding box center [291, 270] width 7 height 7
click at [435, 9] on button "End Class" at bounding box center [438, 10] width 34 height 10
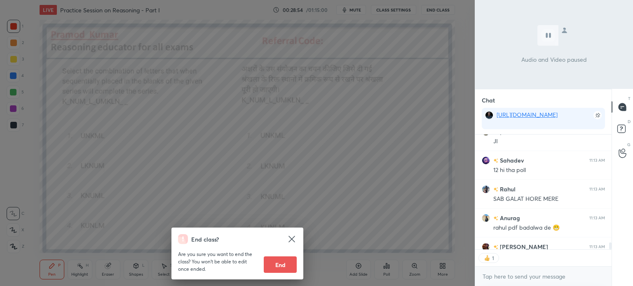
scroll to position [113, 134]
click at [396, 181] on div "End class? Are you sure you want to end the class? You won’t be able to edit on…" at bounding box center [237, 143] width 475 height 286
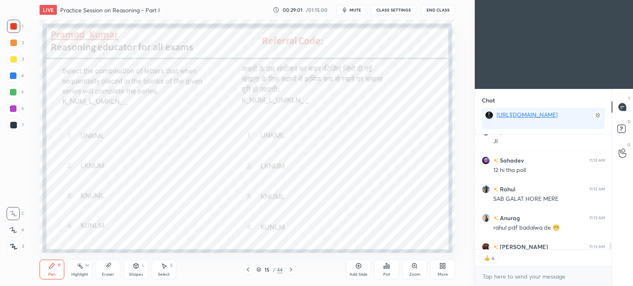
click at [389, 268] on icon at bounding box center [388, 267] width 1 height 4
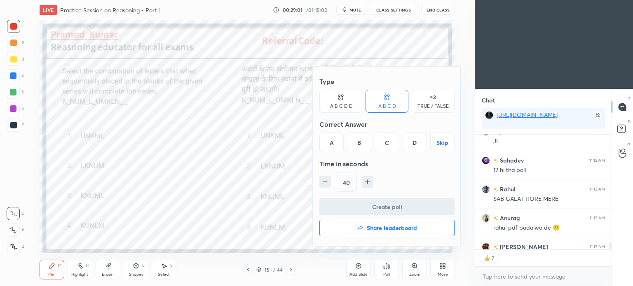
click at [360, 145] on div "B" at bounding box center [359, 143] width 24 height 20
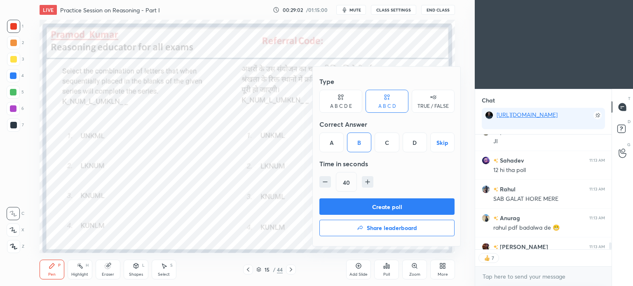
click at [409, 206] on button "Create poll" at bounding box center [386, 207] width 135 height 16
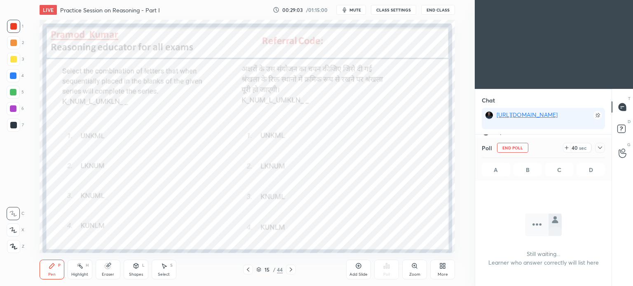
scroll to position [18, 134]
click at [440, 9] on button "End Class" at bounding box center [438, 10] width 34 height 10
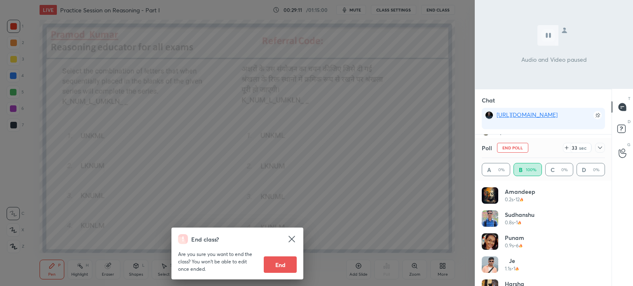
scroll to position [2046, 0]
click at [392, 185] on div "End class? Are you sure you want to end the class? You won’t be able to edit on…" at bounding box center [237, 143] width 475 height 286
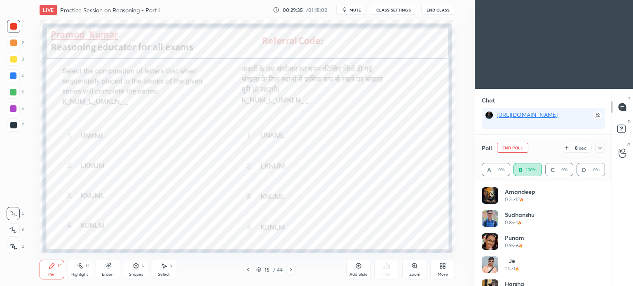
scroll to position [2074, 0]
click at [600, 150] on icon at bounding box center [600, 148] width 7 height 7
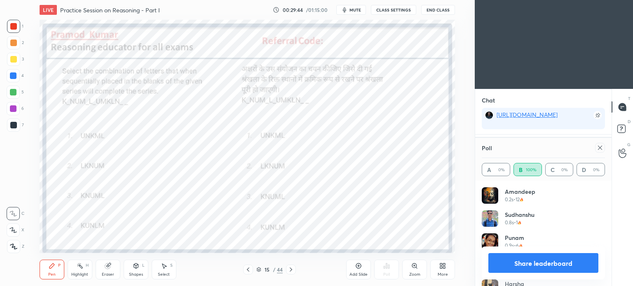
scroll to position [96, 121]
click at [600, 147] on icon at bounding box center [600, 148] width 7 height 7
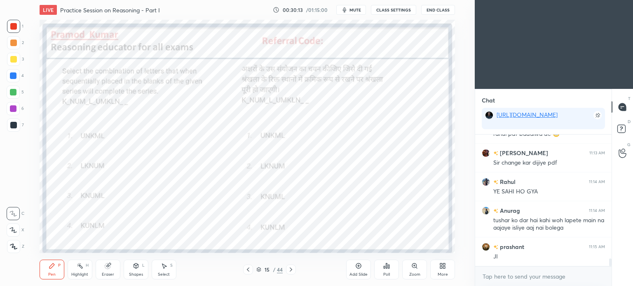
click at [289, 268] on icon at bounding box center [291, 270] width 7 height 7
click at [384, 270] on div "Poll" at bounding box center [386, 270] width 25 height 20
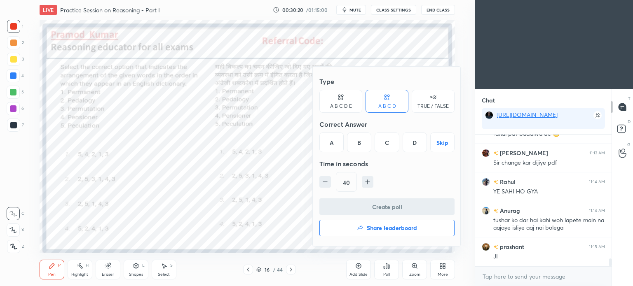
click at [411, 143] on div "D" at bounding box center [415, 143] width 24 height 20
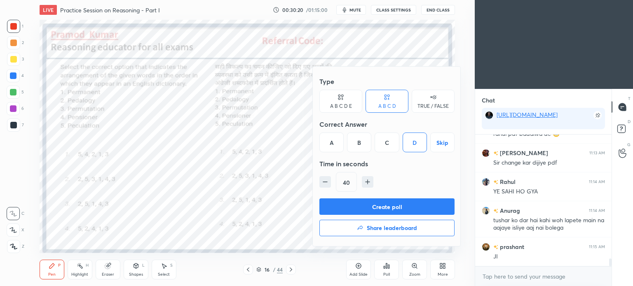
click at [404, 204] on button "Create poll" at bounding box center [386, 207] width 135 height 16
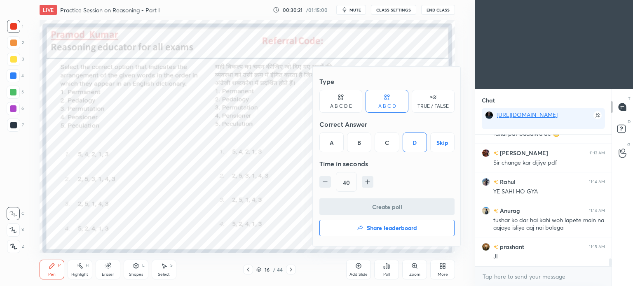
scroll to position [2, 2]
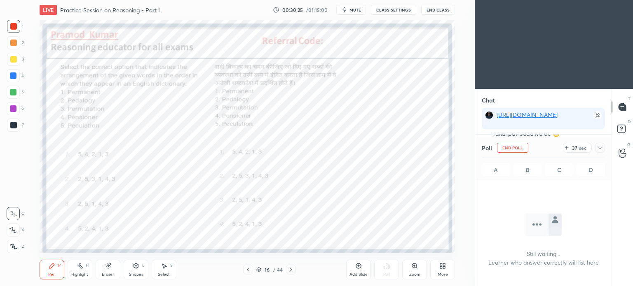
click at [443, 10] on button "End Class" at bounding box center [438, 10] width 34 height 10
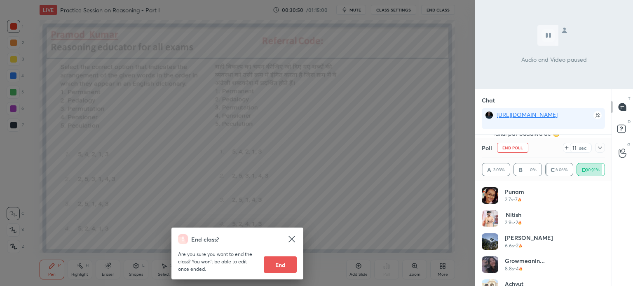
click at [403, 191] on div "End class? Are you sure you want to end the class? You won’t be able to edit on…" at bounding box center [237, 143] width 475 height 286
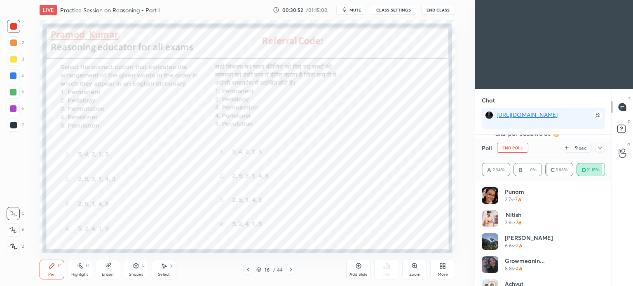
click at [600, 148] on icon at bounding box center [600, 148] width 7 height 7
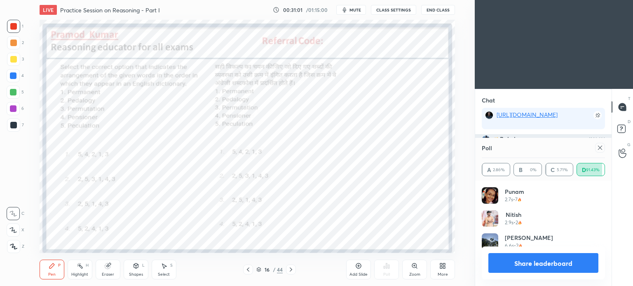
scroll to position [96, 121]
click at [598, 152] on div at bounding box center [600, 148] width 10 height 10
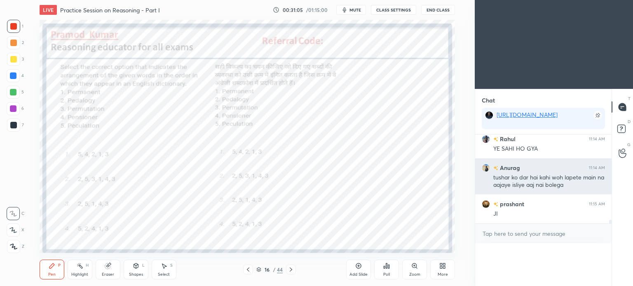
scroll to position [43, 121]
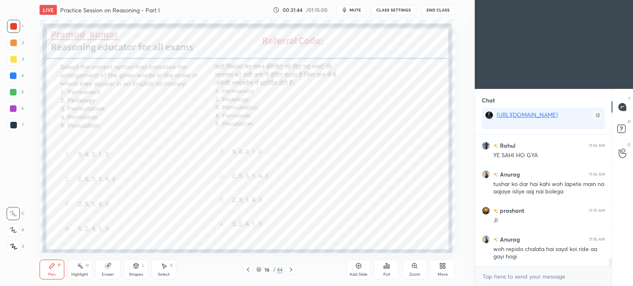
click at [288, 273] on icon at bounding box center [291, 270] width 7 height 7
click at [389, 271] on div "Poll" at bounding box center [386, 270] width 25 height 20
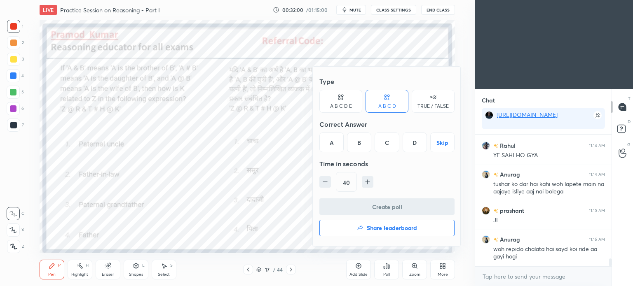
click at [363, 141] on div "B" at bounding box center [359, 143] width 24 height 20
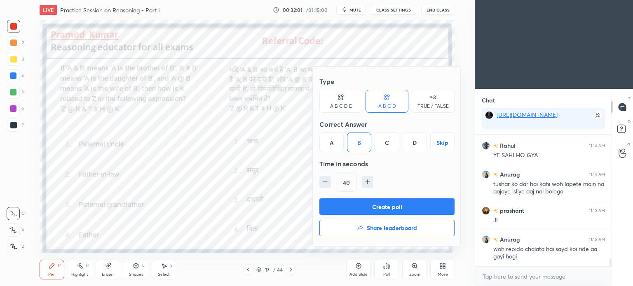
click at [400, 204] on button "Create poll" at bounding box center [386, 207] width 135 height 16
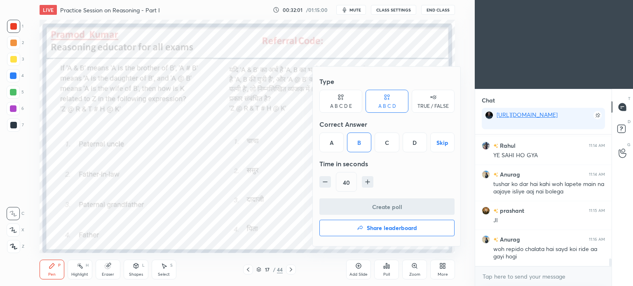
scroll to position [120, 134]
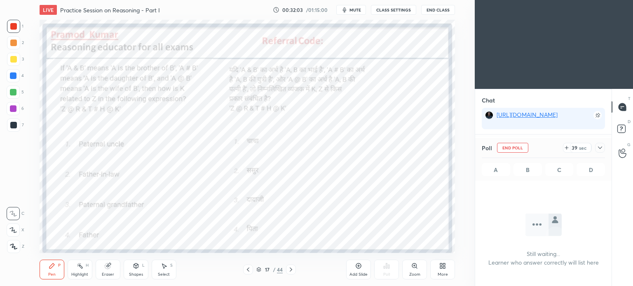
click at [602, 146] on icon at bounding box center [600, 148] width 7 height 7
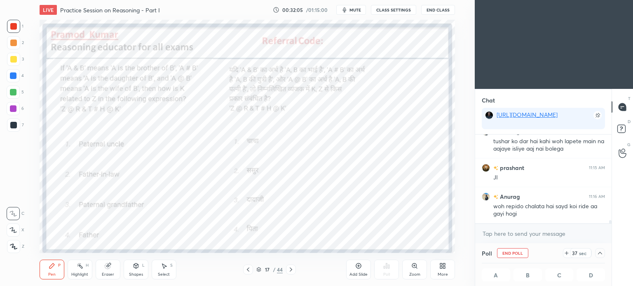
click at [436, 12] on button "End Class" at bounding box center [438, 10] width 34 height 10
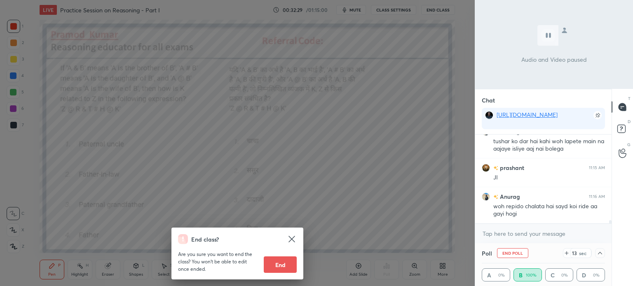
click at [403, 186] on div "End class? Are you sure you want to end the class? You won’t be able to edit on…" at bounding box center [237, 143] width 475 height 286
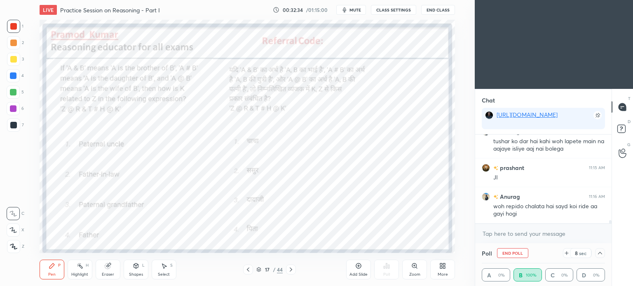
click at [602, 253] on icon at bounding box center [600, 253] width 7 height 7
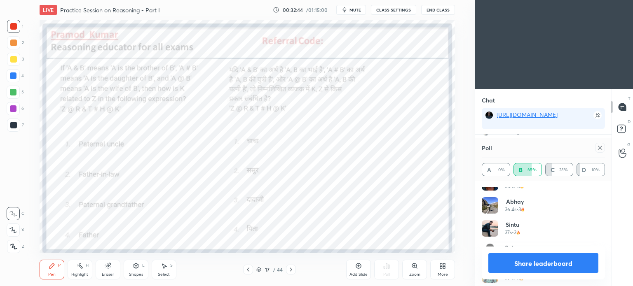
scroll to position [201, 0]
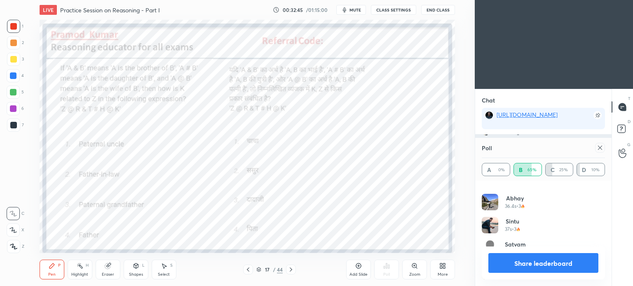
click at [597, 148] on icon at bounding box center [600, 148] width 7 height 7
type textarea "x"
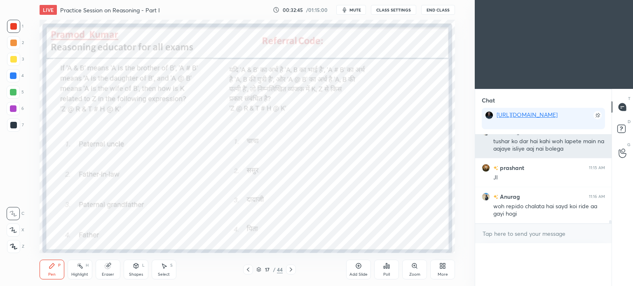
scroll to position [0, 0]
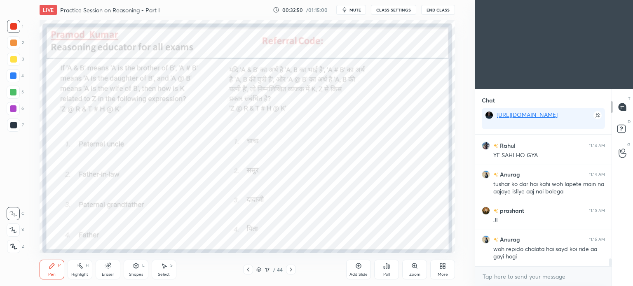
click at [109, 271] on div "Eraser" at bounding box center [108, 270] width 25 height 20
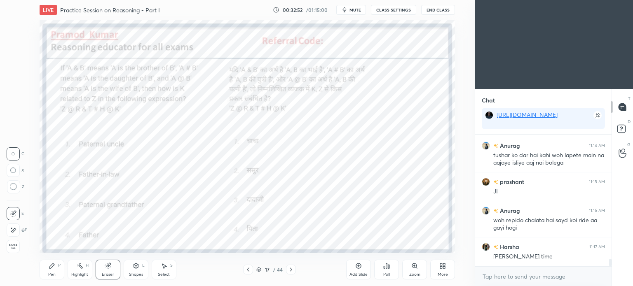
click at [52, 269] on icon at bounding box center [52, 266] width 7 height 7
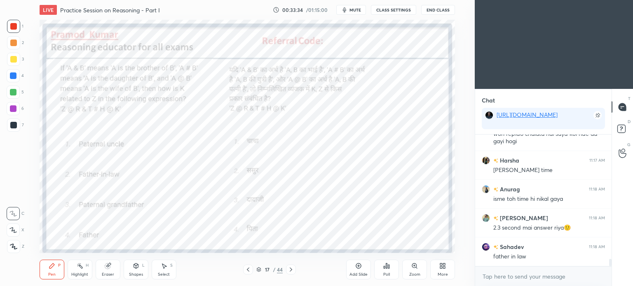
click at [13, 77] on div at bounding box center [13, 76] width 7 height 7
click at [11, 78] on div at bounding box center [13, 76] width 7 height 7
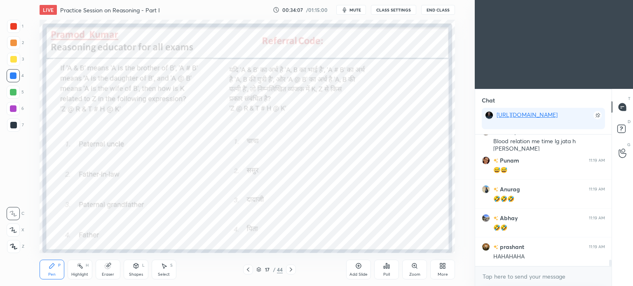
scroll to position [2486, 0]
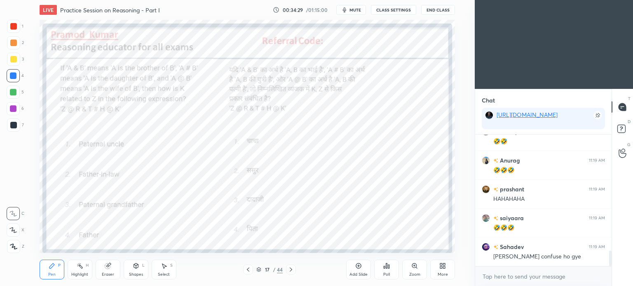
scroll to position [1021, 0]
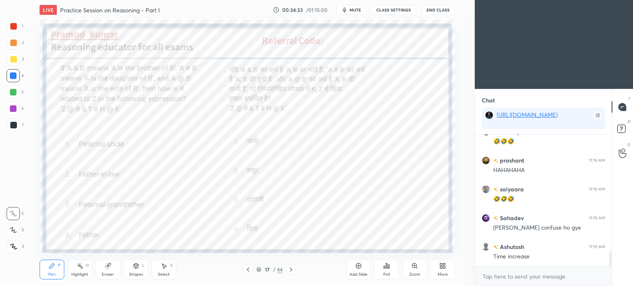
click at [287, 270] on div at bounding box center [291, 270] width 10 height 10
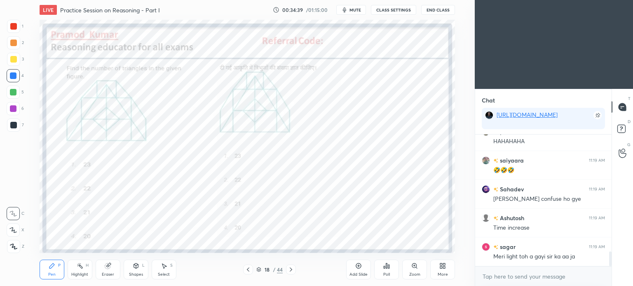
click at [384, 270] on div "Poll" at bounding box center [386, 270] width 25 height 20
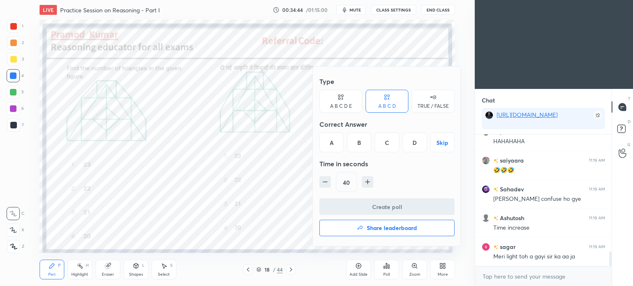
click at [368, 180] on icon "button" at bounding box center [367, 182] width 8 height 8
type input "55"
click at [291, 191] on div at bounding box center [316, 143] width 633 height 286
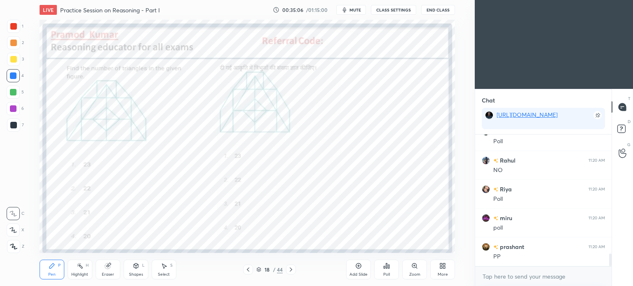
scroll to position [1252, 0]
click at [387, 273] on div "Poll" at bounding box center [386, 275] width 7 height 4
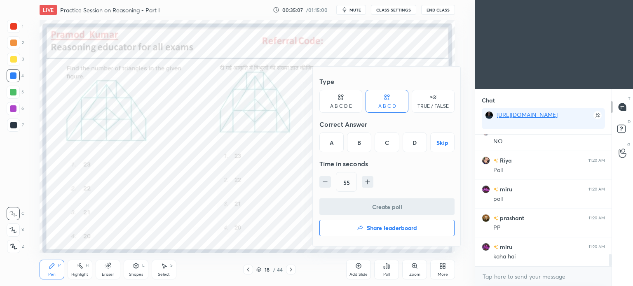
click at [332, 138] on div "A" at bounding box center [331, 143] width 24 height 20
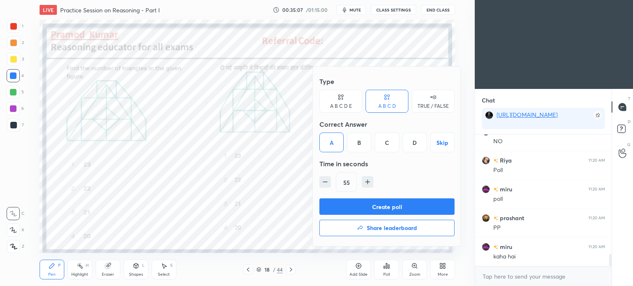
click at [413, 206] on button "Create poll" at bounding box center [386, 207] width 135 height 16
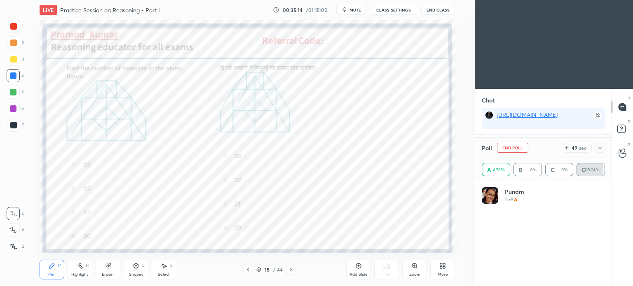
click at [600, 147] on icon at bounding box center [600, 148] width 7 height 7
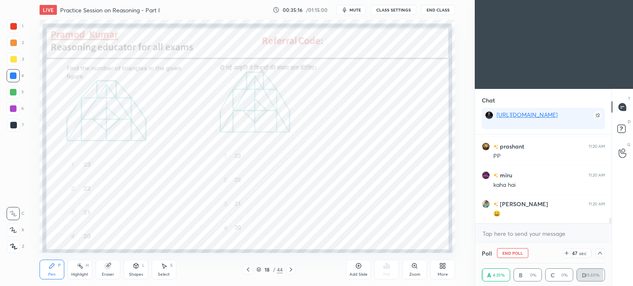
click at [599, 252] on icon at bounding box center [600, 253] width 7 height 7
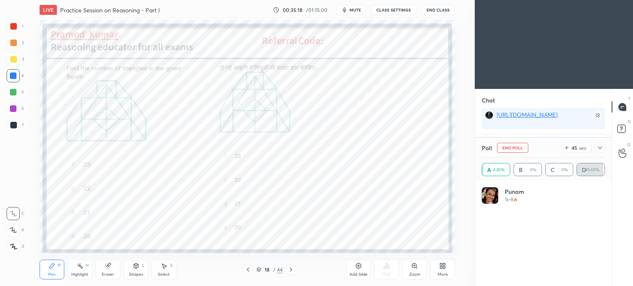
click at [601, 148] on icon at bounding box center [600, 148] width 4 height 2
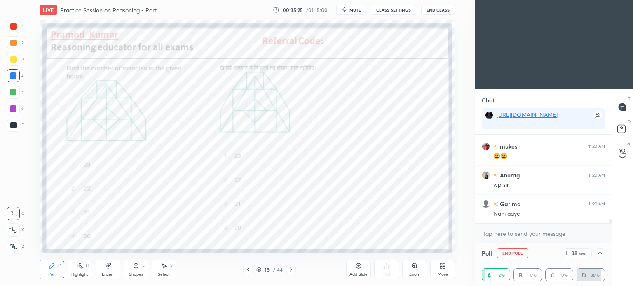
click at [598, 253] on icon at bounding box center [600, 253] width 7 height 7
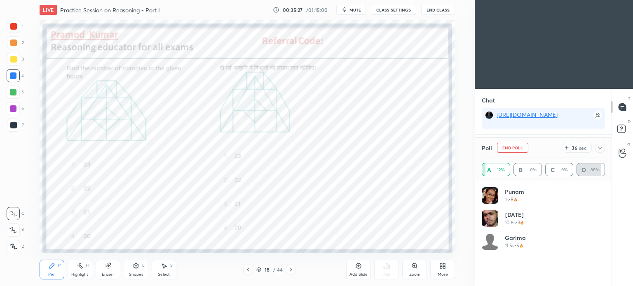
click at [600, 148] on icon at bounding box center [600, 148] width 7 height 7
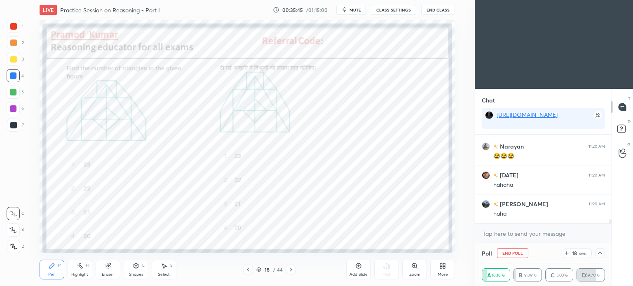
click at [601, 256] on icon at bounding box center [600, 253] width 7 height 7
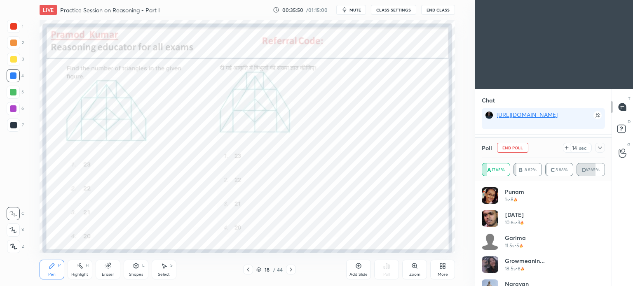
click at [598, 148] on icon at bounding box center [600, 148] width 7 height 7
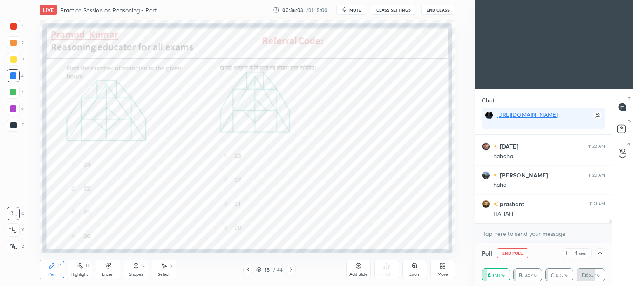
click at [598, 255] on icon at bounding box center [600, 253] width 7 height 7
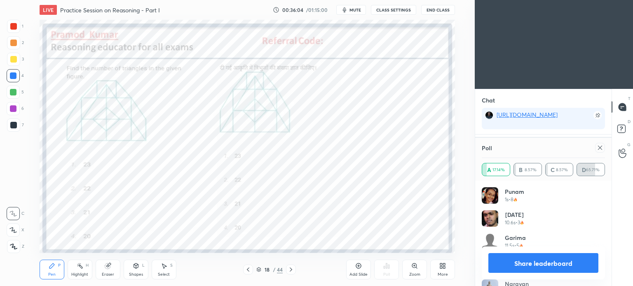
click at [597, 148] on icon at bounding box center [600, 148] width 7 height 7
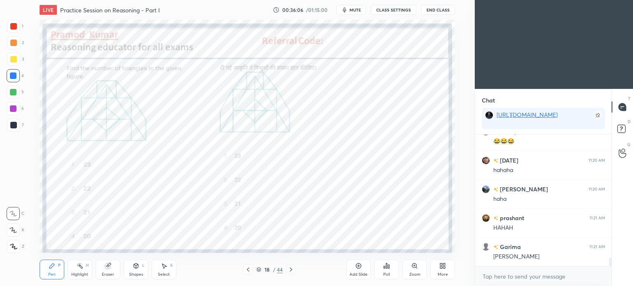
click at [105, 273] on div "Eraser" at bounding box center [108, 275] width 12 height 4
click at [46, 270] on div "Pen P" at bounding box center [52, 270] width 25 height 20
click at [14, 125] on div at bounding box center [13, 125] width 7 height 7
click at [12, 247] on icon at bounding box center [13, 246] width 7 height 5
click at [100, 269] on div "Eraser" at bounding box center [108, 270] width 25 height 20
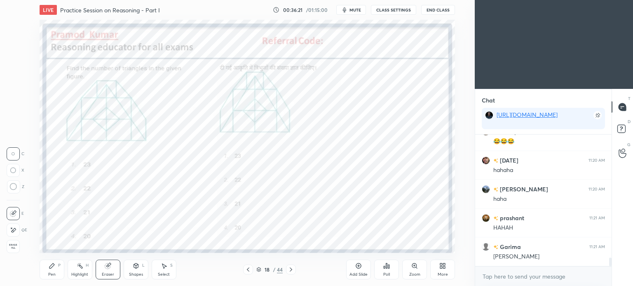
click at [12, 182] on div at bounding box center [13, 186] width 13 height 13
click at [51, 272] on div "Pen P" at bounding box center [52, 270] width 25 height 20
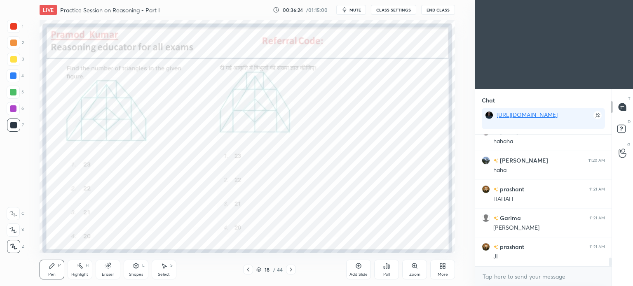
click at [13, 26] on div at bounding box center [13, 26] width 7 height 7
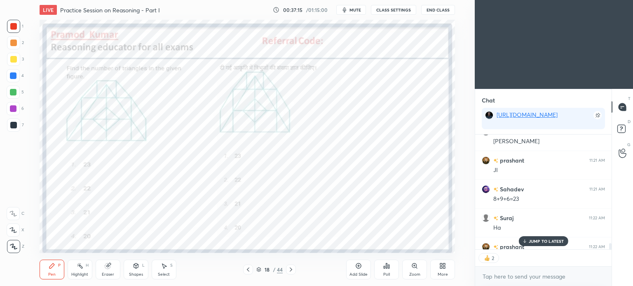
scroll to position [2047, 0]
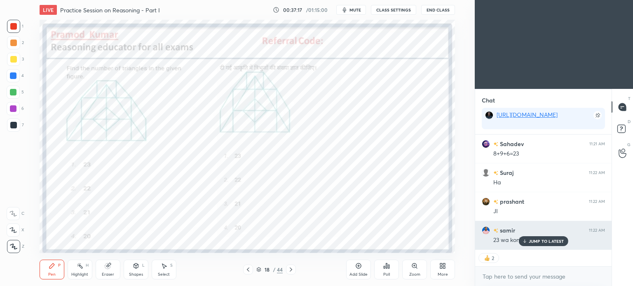
click at [526, 241] on icon at bounding box center [524, 241] width 5 height 5
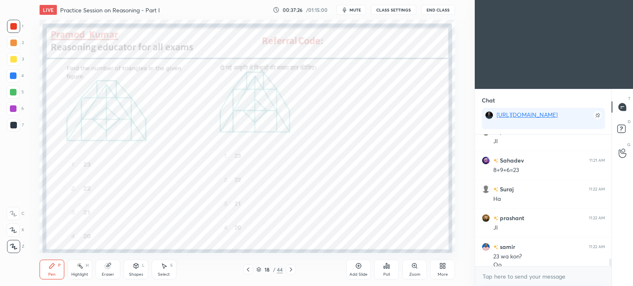
scroll to position [2039, 0]
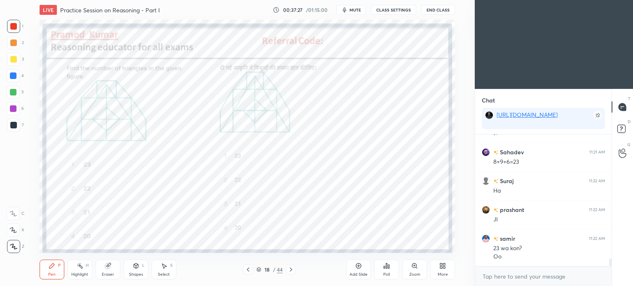
click at [108, 269] on icon at bounding box center [107, 266] width 5 height 5
click at [291, 270] on icon at bounding box center [291, 270] width 2 height 4
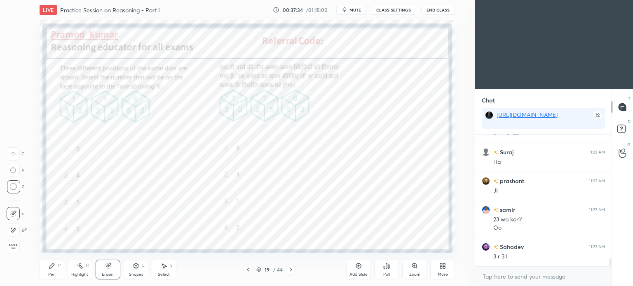
click at [49, 272] on div "Pen P" at bounding box center [52, 270] width 25 height 20
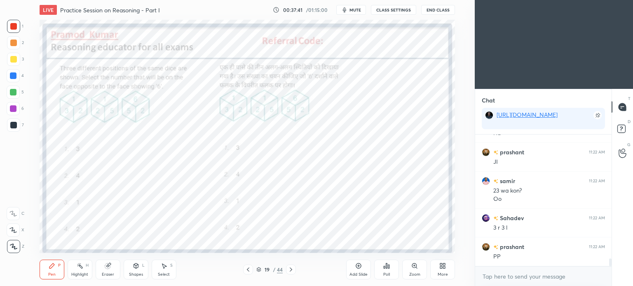
click at [387, 268] on icon at bounding box center [386, 266] width 1 height 5
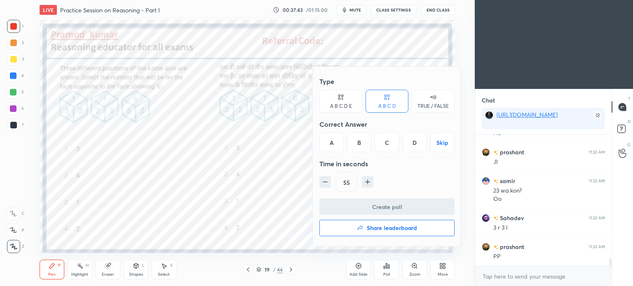
click at [391, 145] on div "C" at bounding box center [387, 143] width 24 height 20
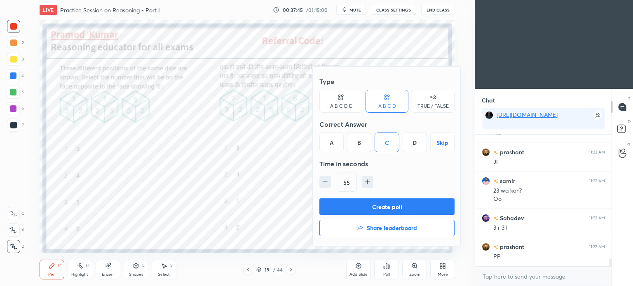
click at [409, 210] on button "Create poll" at bounding box center [386, 207] width 135 height 16
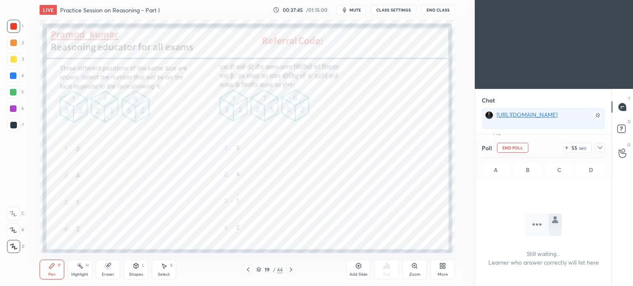
scroll to position [2, 2]
click at [444, 8] on button "End Class" at bounding box center [438, 10] width 34 height 10
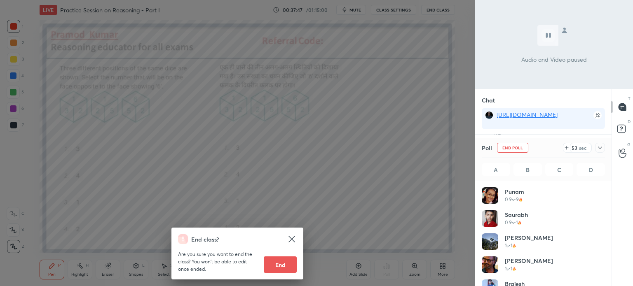
scroll to position [96, 121]
click at [380, 164] on div "End class? Are you sure you want to end the class? You won’t be able to edit on…" at bounding box center [237, 143] width 475 height 286
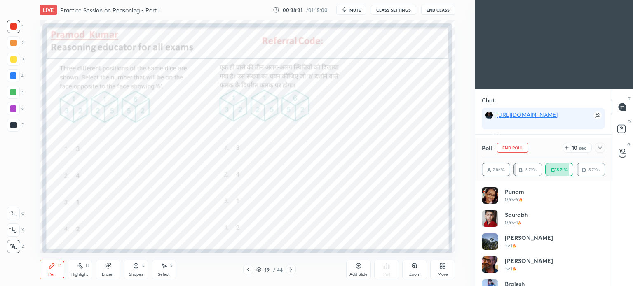
click at [602, 146] on icon at bounding box center [600, 148] width 7 height 7
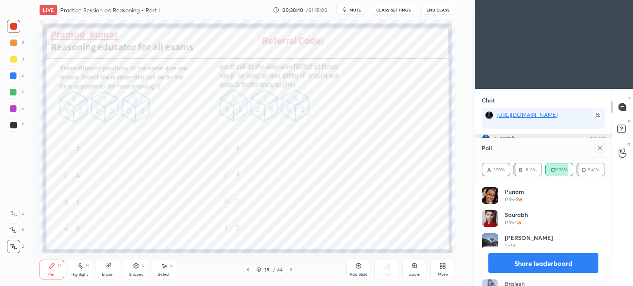
scroll to position [96, 121]
click at [599, 148] on icon at bounding box center [600, 148] width 7 height 7
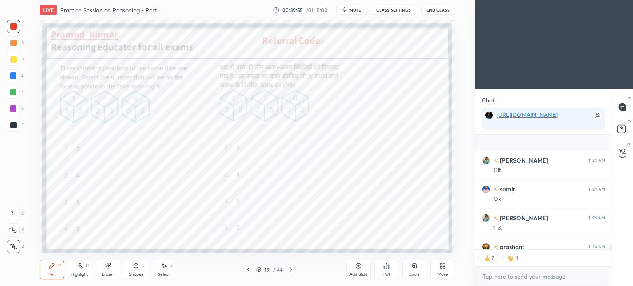
scroll to position [2315, 0]
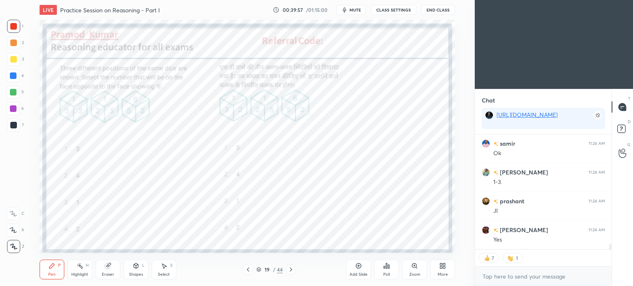
click at [288, 272] on icon at bounding box center [291, 270] width 7 height 7
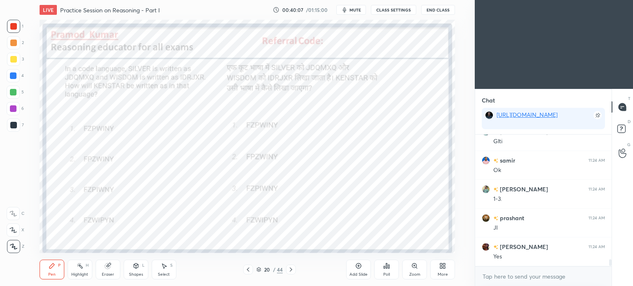
scroll to position [2, 2]
click at [392, 269] on div "Poll" at bounding box center [386, 270] width 25 height 20
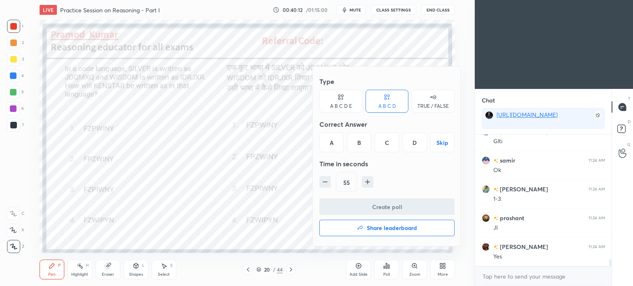
click at [387, 148] on div "C" at bounding box center [387, 143] width 24 height 20
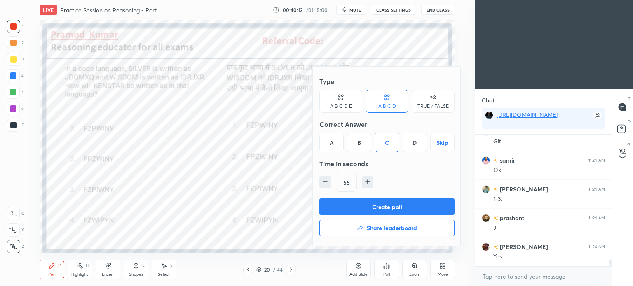
click at [384, 204] on button "Create poll" at bounding box center [386, 207] width 135 height 16
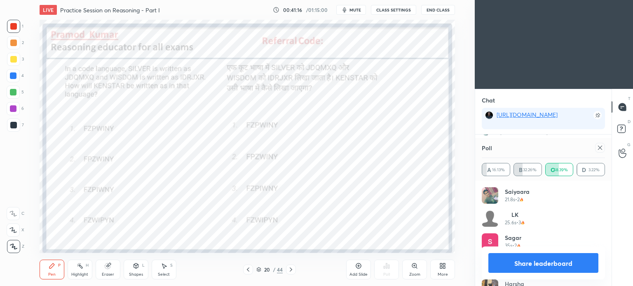
scroll to position [2370, 0]
click at [600, 148] on icon at bounding box center [600, 148] width 7 height 7
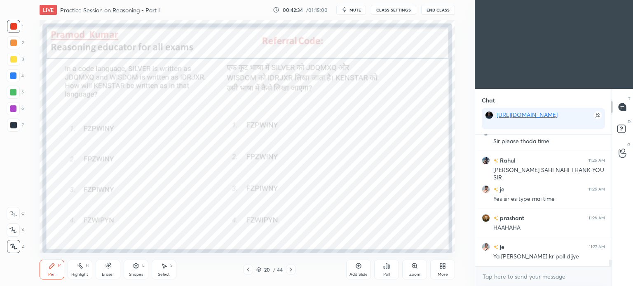
scroll to position [113, 134]
click at [290, 273] on icon at bounding box center [291, 270] width 7 height 7
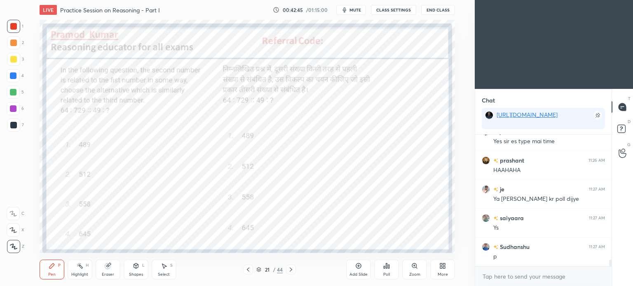
scroll to position [129, 134]
click at [387, 270] on div "Poll" at bounding box center [386, 270] width 25 height 20
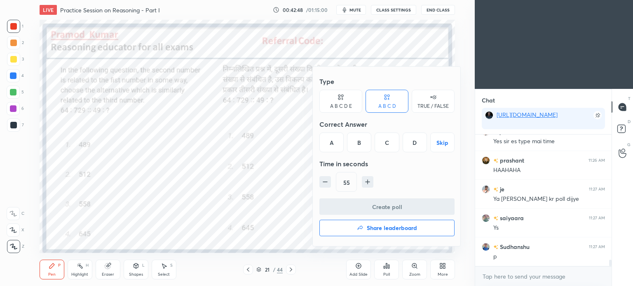
click at [357, 145] on div "B" at bounding box center [359, 143] width 24 height 20
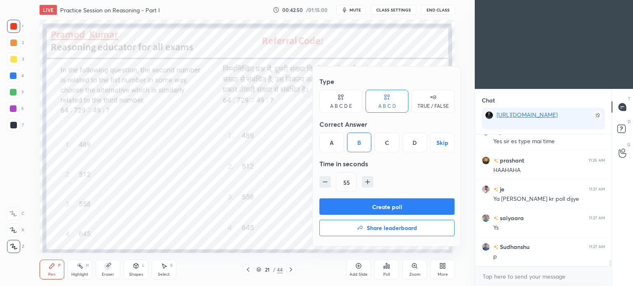
click at [432, 206] on button "Create poll" at bounding box center [386, 207] width 135 height 16
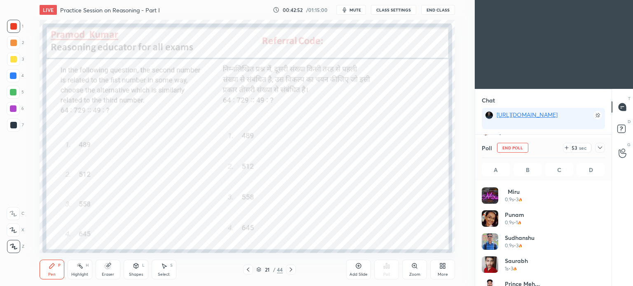
scroll to position [96, 121]
click at [356, 9] on span "mute" at bounding box center [355, 10] width 12 height 6
click at [428, 9] on button "End Class" at bounding box center [438, 10] width 34 height 10
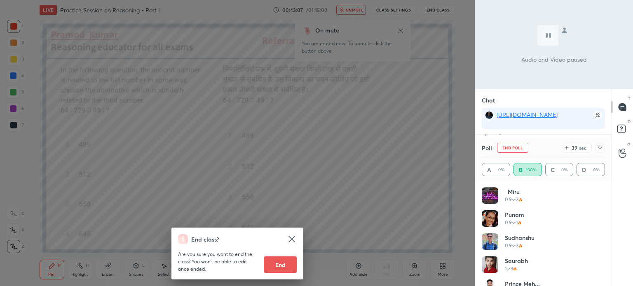
click at [396, 162] on div "End class? Are you sure you want to end the class? You won’t be able to edit on…" at bounding box center [237, 143] width 475 height 286
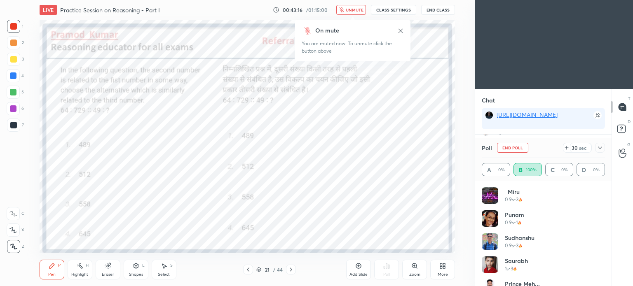
click at [349, 8] on span "unmute" at bounding box center [355, 10] width 18 height 6
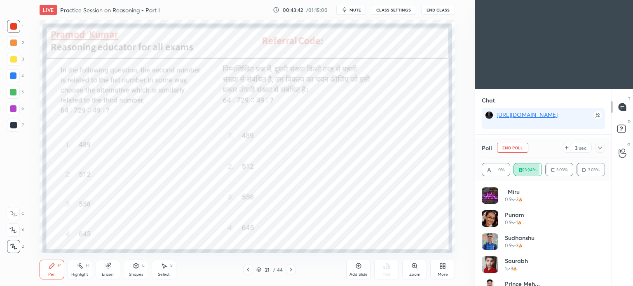
scroll to position [2666, 0]
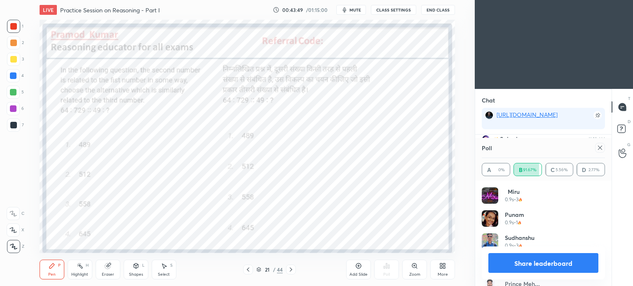
click at [605, 146] on div "Poll A 0% B 91.67% C 5.56% D 2.77%" at bounding box center [543, 159] width 136 height 43
click at [600, 147] on icon at bounding box center [600, 148] width 7 height 7
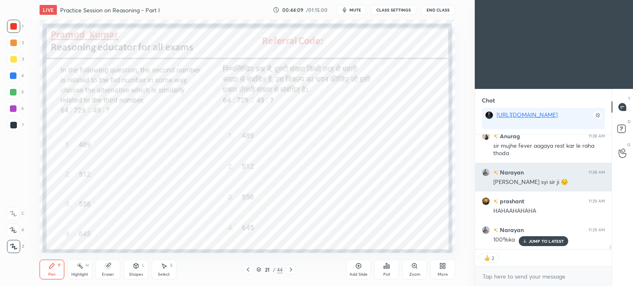
scroll to position [2726, 0]
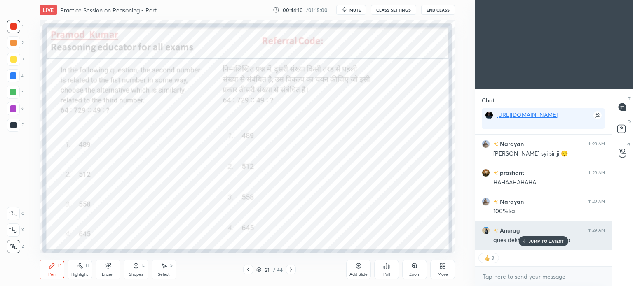
click at [529, 246] on div "JUMP TO LATEST" at bounding box center [542, 242] width 49 height 10
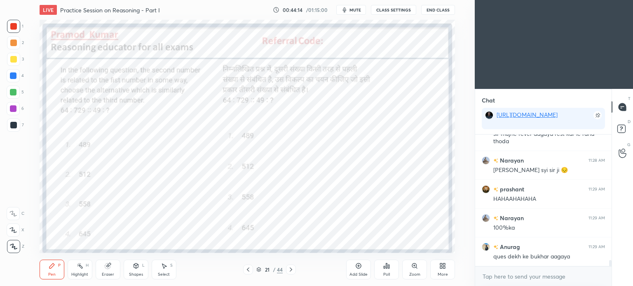
scroll to position [2739, 0]
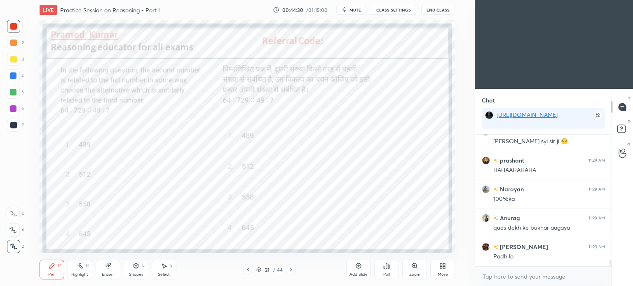
click at [110, 269] on icon at bounding box center [108, 266] width 7 height 7
click at [54, 273] on div "Pen" at bounding box center [51, 275] width 7 height 4
click at [289, 272] on icon at bounding box center [291, 270] width 7 height 7
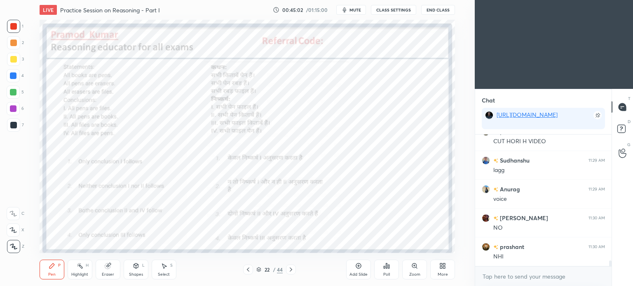
scroll to position [2969, 0]
click at [384, 272] on div "Poll" at bounding box center [386, 270] width 25 height 20
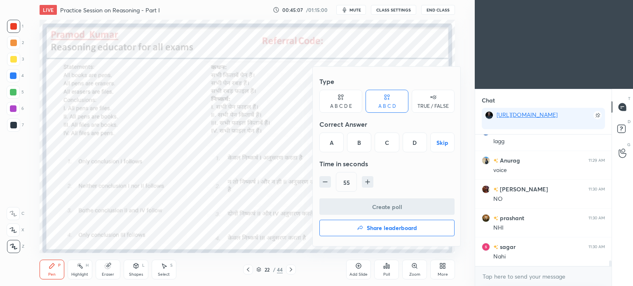
click at [326, 141] on div "A" at bounding box center [331, 143] width 24 height 20
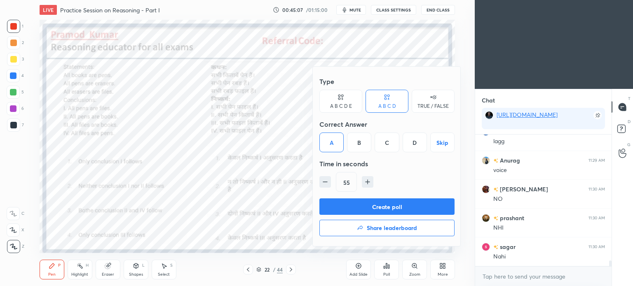
click at [405, 204] on button "Create poll" at bounding box center [386, 207] width 135 height 16
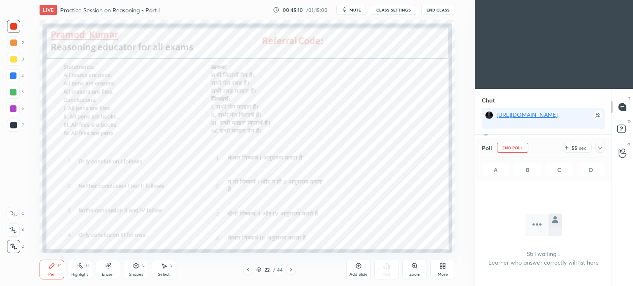
scroll to position [3, 2]
click at [433, 12] on button "End Class" at bounding box center [438, 10] width 34 height 10
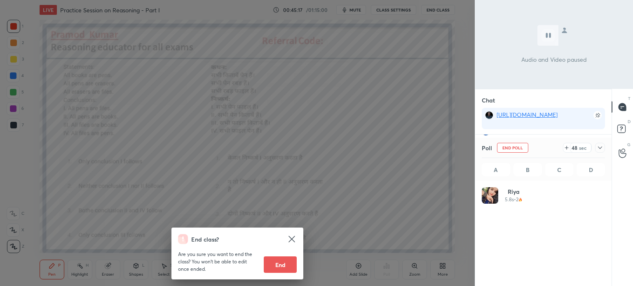
scroll to position [96, 121]
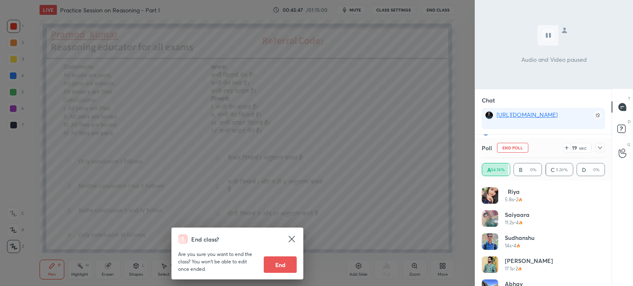
click at [379, 161] on div "End class? Are you sure you want to end the class? You won’t be able to edit on…" at bounding box center [237, 143] width 475 height 286
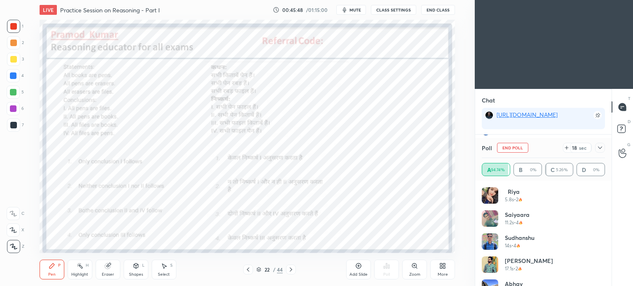
click at [602, 146] on icon at bounding box center [600, 148] width 7 height 7
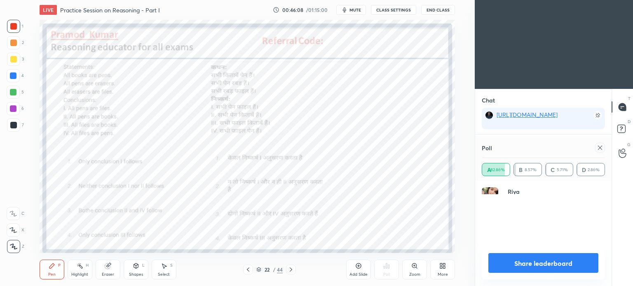
scroll to position [2, 2]
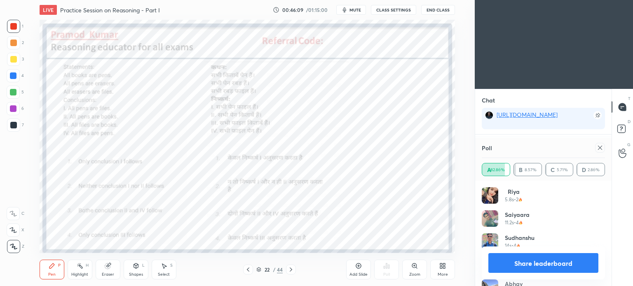
click at [599, 151] on div at bounding box center [600, 148] width 10 height 10
type textarea "x"
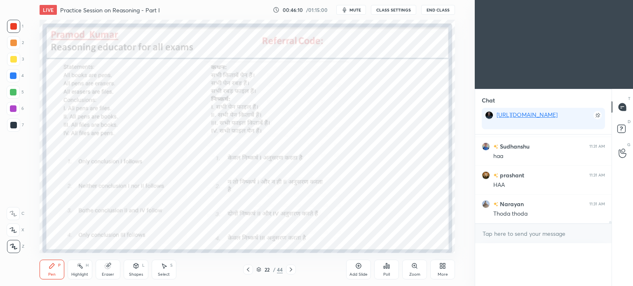
scroll to position [28, 134]
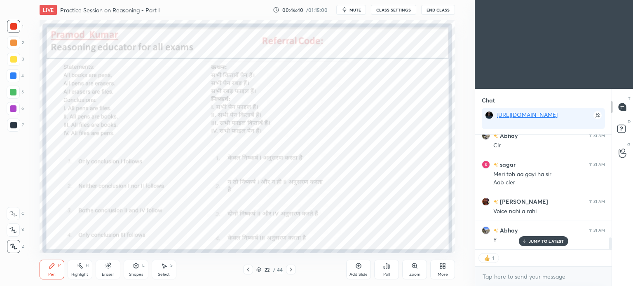
scroll to position [1022, 0]
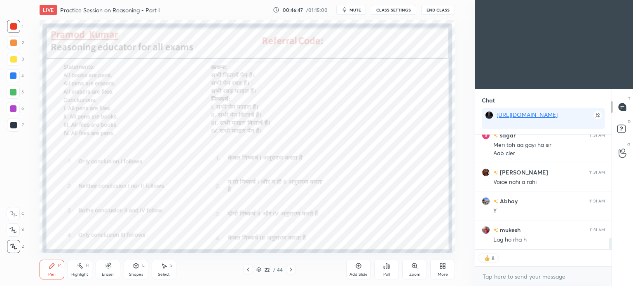
click at [289, 269] on icon at bounding box center [291, 270] width 7 height 7
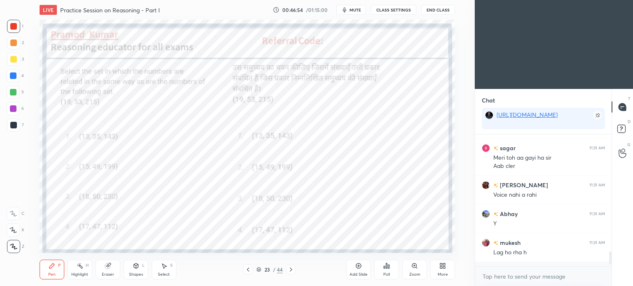
scroll to position [0, 0]
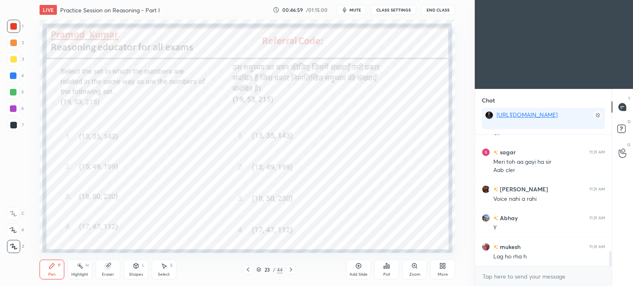
click at [384, 274] on div "Poll" at bounding box center [386, 275] width 7 height 4
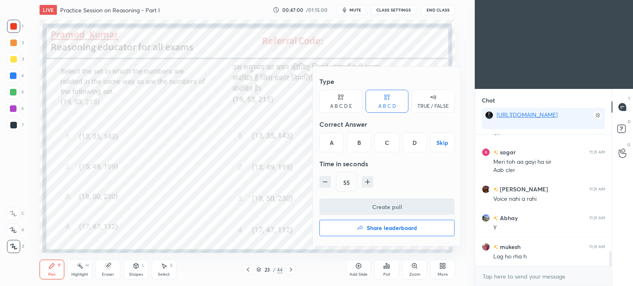
click at [329, 164] on div "Time in seconds" at bounding box center [386, 164] width 135 height 16
click at [328, 141] on div "A" at bounding box center [331, 143] width 24 height 20
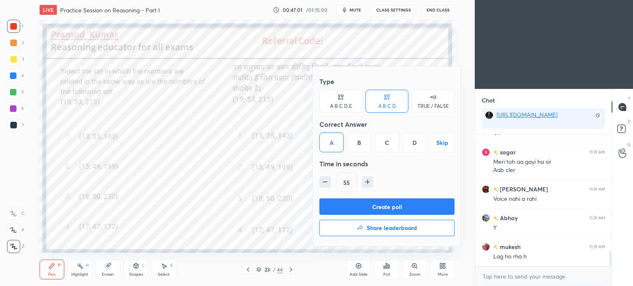
click at [419, 211] on button "Create poll" at bounding box center [386, 207] width 135 height 16
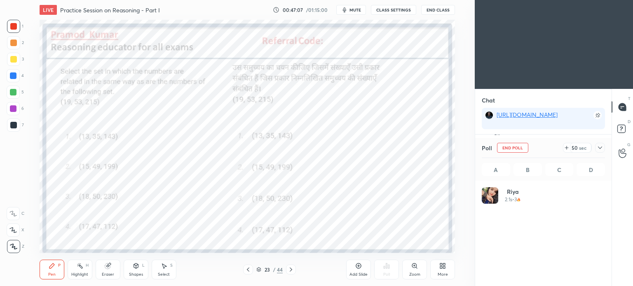
click at [432, 9] on button "End Class" at bounding box center [438, 10] width 34 height 10
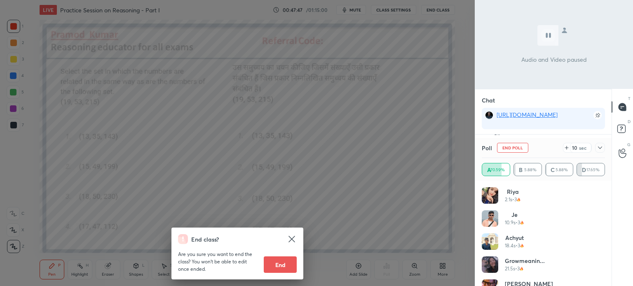
click at [414, 197] on div "End class? Are you sure you want to end the class? You won’t be able to edit on…" at bounding box center [237, 143] width 475 height 286
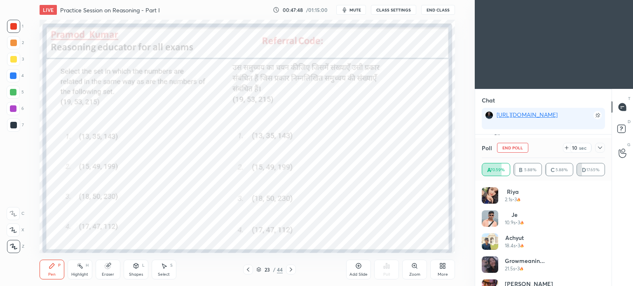
scroll to position [2, 2]
click at [601, 148] on icon at bounding box center [600, 148] width 7 height 7
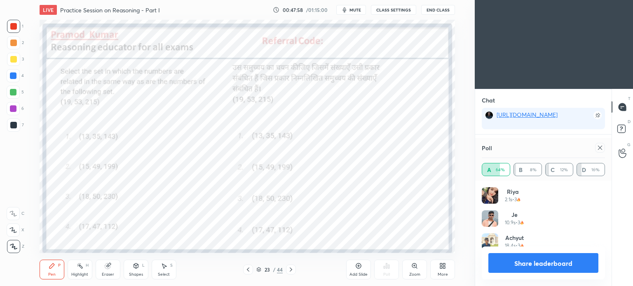
scroll to position [2, 2]
click at [602, 145] on icon at bounding box center [600, 148] width 7 height 7
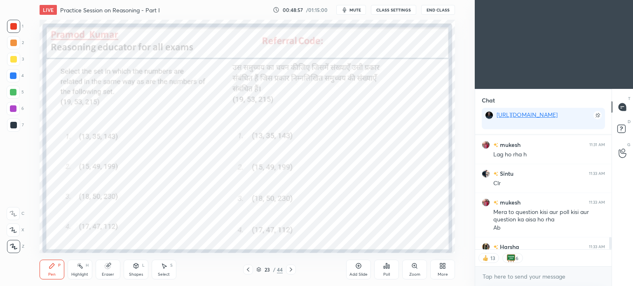
click at [290, 272] on icon at bounding box center [291, 270] width 2 height 4
click at [387, 276] on div "Poll" at bounding box center [386, 275] width 7 height 4
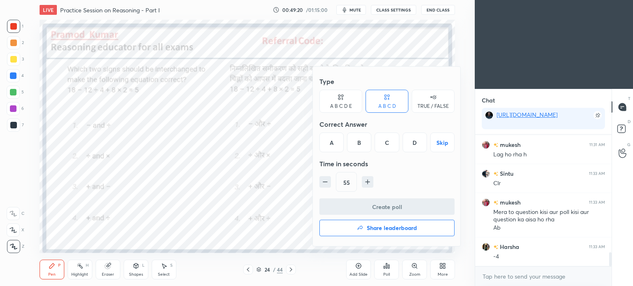
click at [386, 145] on div "C" at bounding box center [387, 143] width 24 height 20
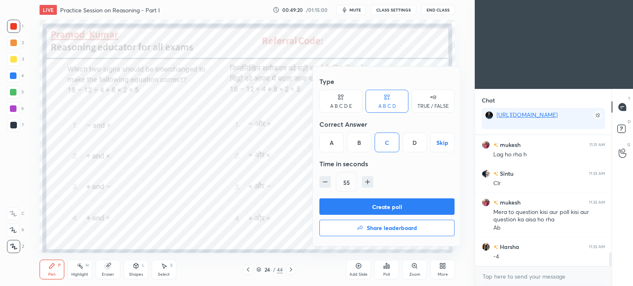
click at [402, 208] on button "Create poll" at bounding box center [386, 207] width 135 height 16
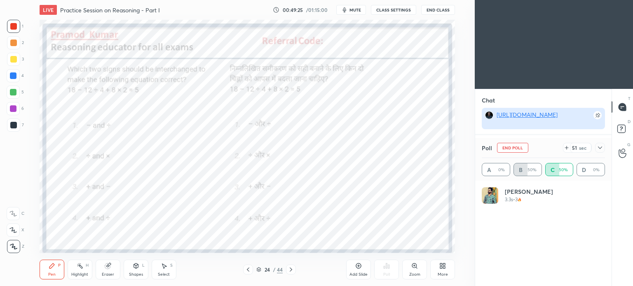
scroll to position [96, 121]
click at [600, 148] on icon at bounding box center [600, 148] width 7 height 7
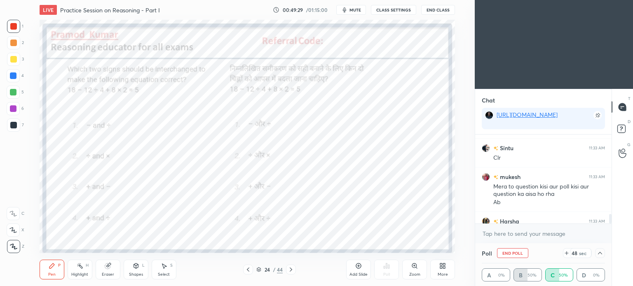
scroll to position [1150, 0]
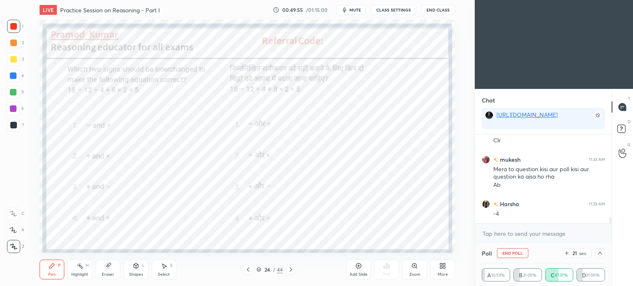
click at [600, 253] on icon at bounding box center [600, 253] width 4 height 2
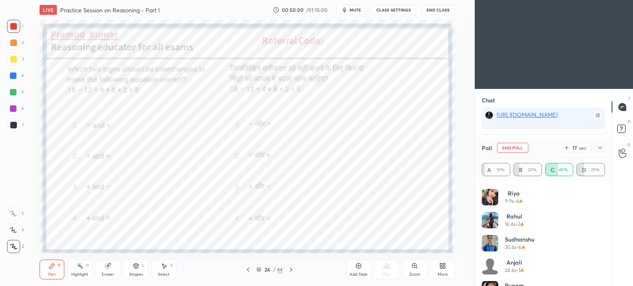
scroll to position [5, 0]
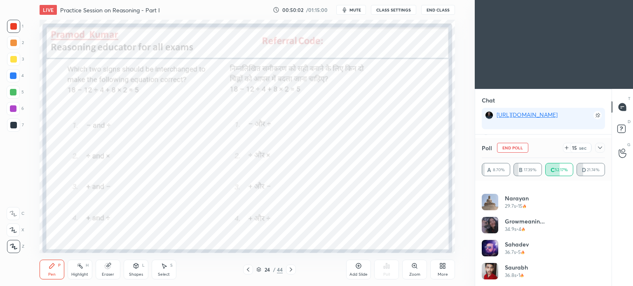
click at [600, 147] on icon at bounding box center [600, 148] width 7 height 7
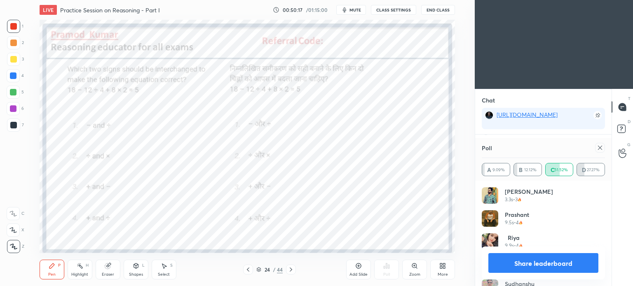
click at [602, 150] on icon at bounding box center [600, 148] width 7 height 7
type textarea "x"
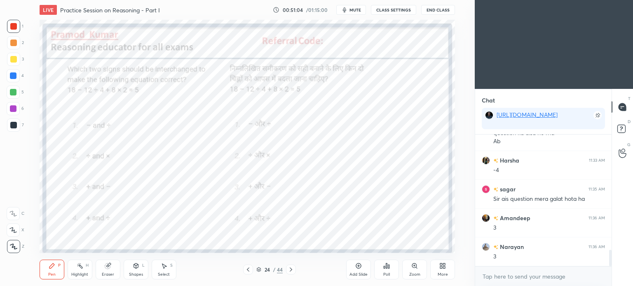
scroll to position [958, 0]
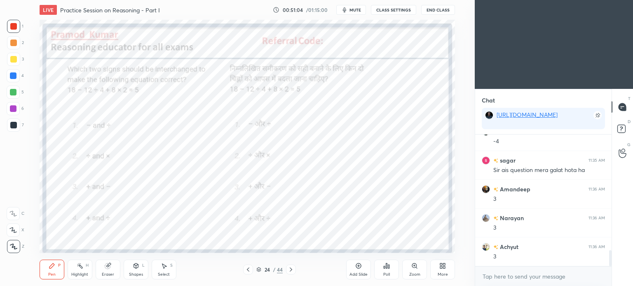
click at [108, 273] on div "Eraser" at bounding box center [108, 275] width 12 height 4
click at [52, 270] on div "Pen P" at bounding box center [52, 270] width 25 height 20
click at [293, 272] on icon at bounding box center [291, 270] width 7 height 7
click at [385, 271] on div "Poll" at bounding box center [386, 270] width 25 height 20
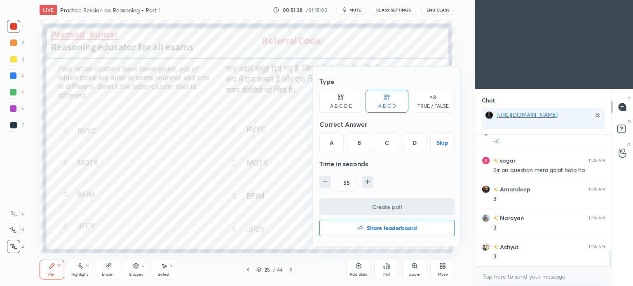
click at [410, 157] on div "Time in seconds" at bounding box center [386, 164] width 135 height 16
click at [415, 145] on div "D" at bounding box center [415, 143] width 24 height 20
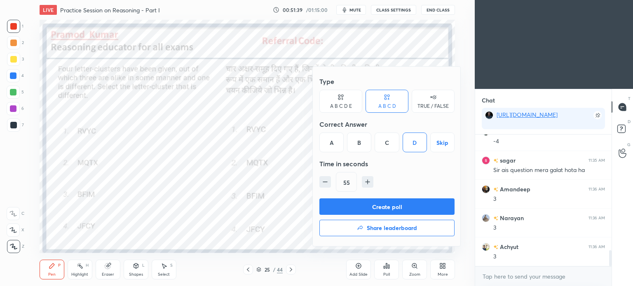
click at [416, 208] on button "Create poll" at bounding box center [386, 207] width 135 height 16
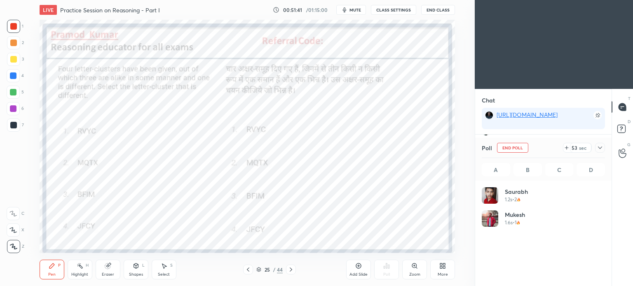
scroll to position [96, 121]
click at [436, 9] on button "End Class" at bounding box center [438, 10] width 34 height 10
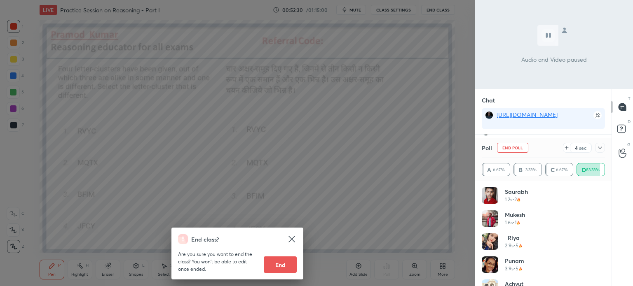
scroll to position [1030, 0]
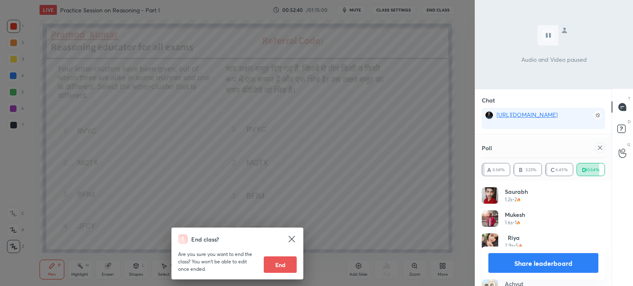
click at [398, 186] on div "End class? Are you sure you want to end the class? You won’t be able to edit on…" at bounding box center [237, 143] width 475 height 286
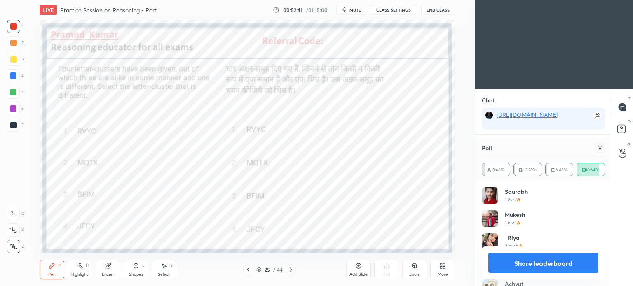
click at [596, 146] on div at bounding box center [600, 148] width 10 height 10
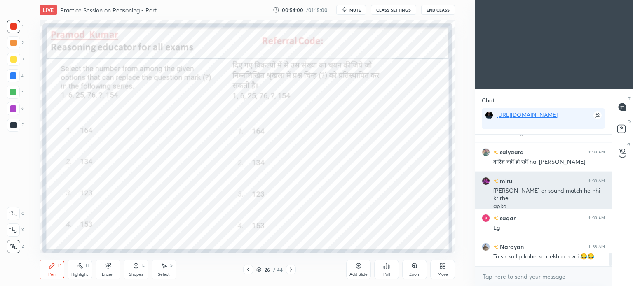
scroll to position [1177, 0]
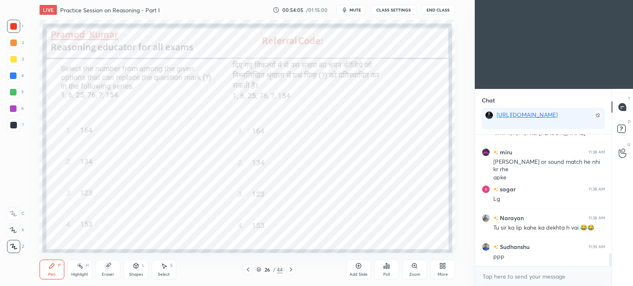
click at [384, 270] on div "Poll" at bounding box center [386, 270] width 25 height 20
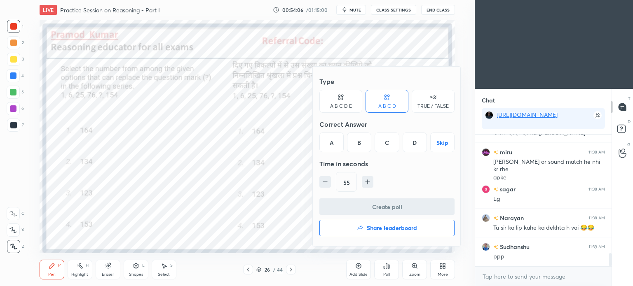
click at [414, 145] on div "D" at bounding box center [415, 143] width 24 height 20
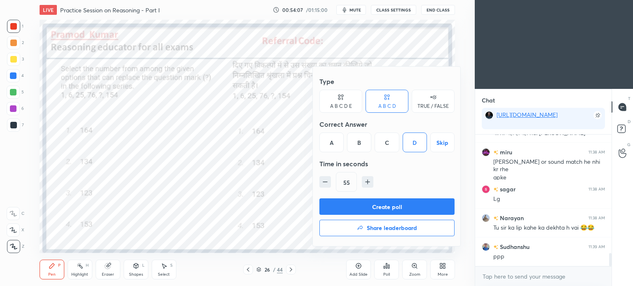
click at [426, 211] on button "Create poll" at bounding box center [386, 207] width 135 height 16
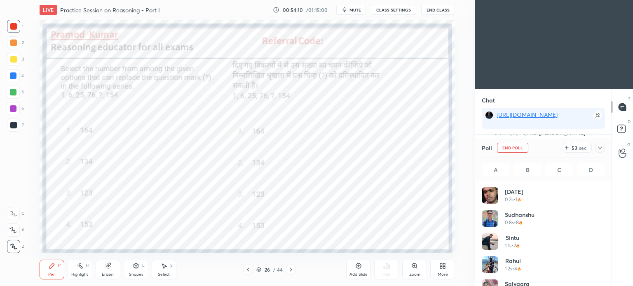
scroll to position [96, 121]
click at [599, 148] on icon at bounding box center [600, 148] width 4 height 2
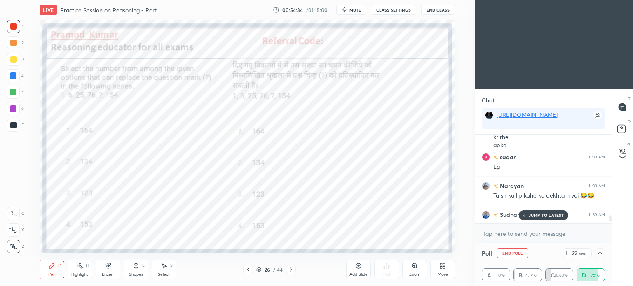
scroll to position [1220, 0]
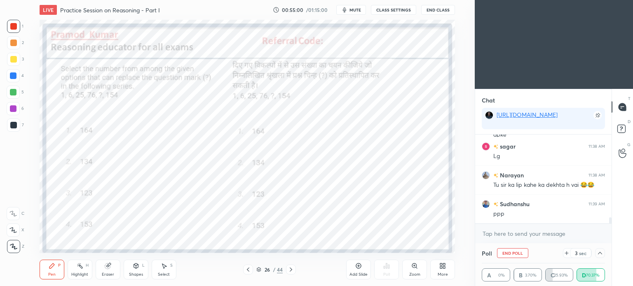
click at [358, 7] on span "mute" at bounding box center [355, 10] width 12 height 6
click at [441, 8] on button "End Class" at bounding box center [438, 10] width 34 height 10
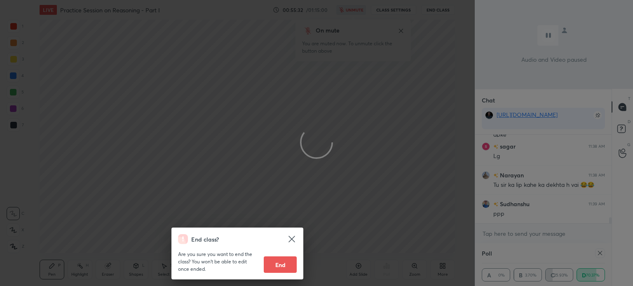
click at [397, 182] on div "End class? Are you sure you want to end the class? You won’t be able to edit on…" at bounding box center [237, 143] width 475 height 286
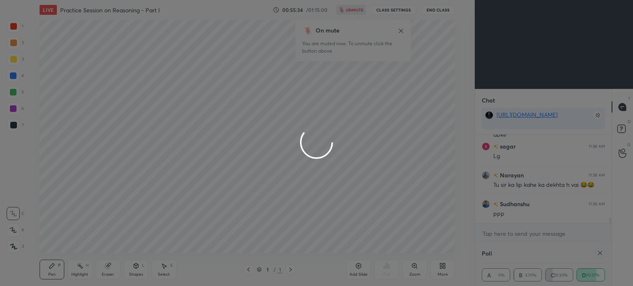
click at [400, 31] on div at bounding box center [316, 143] width 633 height 286
click at [401, 29] on div at bounding box center [316, 143] width 633 height 286
click at [396, 87] on div at bounding box center [316, 143] width 633 height 286
click at [399, 96] on div at bounding box center [316, 143] width 633 height 286
click at [396, 94] on div at bounding box center [316, 143] width 633 height 286
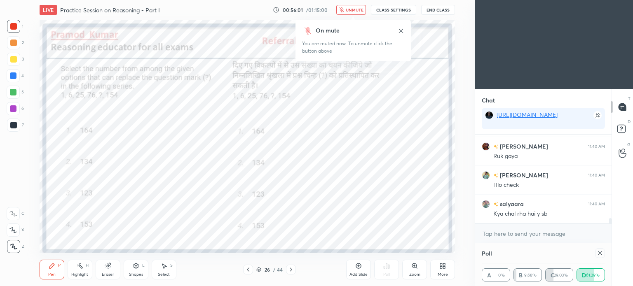
scroll to position [1335, 0]
click at [399, 33] on icon at bounding box center [401, 31] width 7 height 7
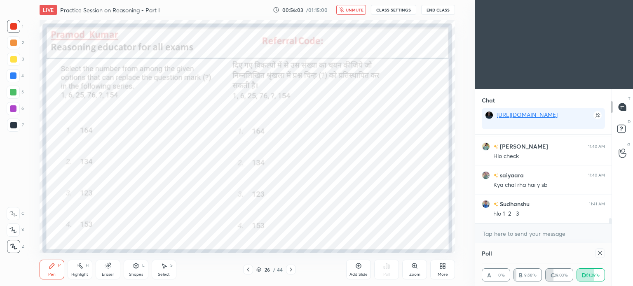
click at [342, 6] on button "unmute" at bounding box center [351, 10] width 30 height 10
click at [14, 79] on div at bounding box center [13, 75] width 13 height 13
click at [15, 76] on div at bounding box center [13, 76] width 7 height 7
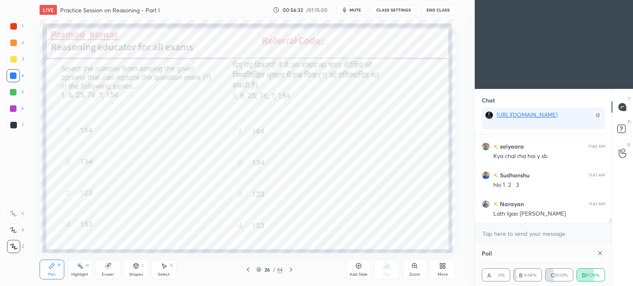
click at [602, 253] on icon at bounding box center [600, 253] width 7 height 7
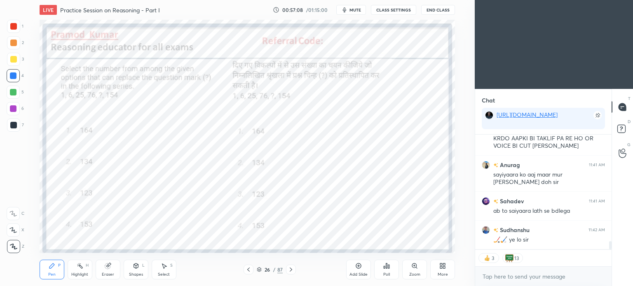
scroll to position [1533, 0]
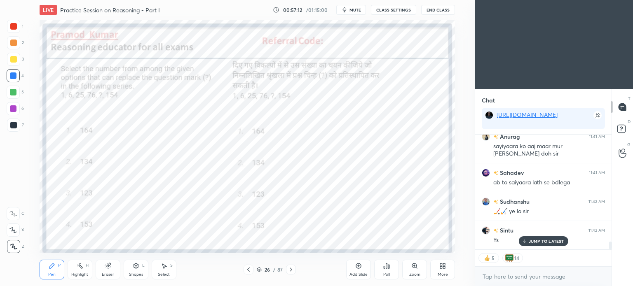
click at [291, 270] on icon at bounding box center [291, 270] width 2 height 4
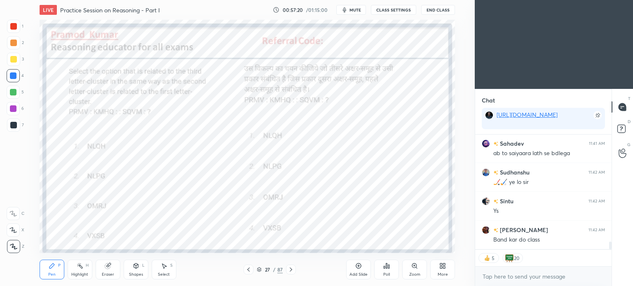
click at [386, 270] on div "Poll" at bounding box center [386, 270] width 25 height 20
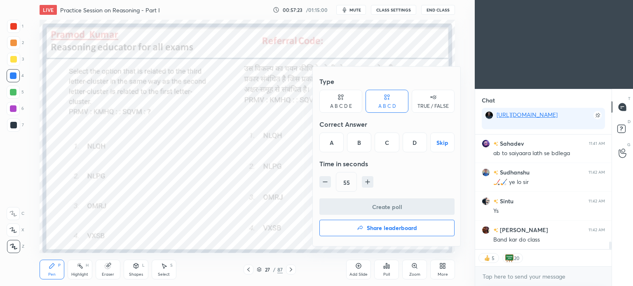
click at [331, 145] on div "A" at bounding box center [331, 143] width 24 height 20
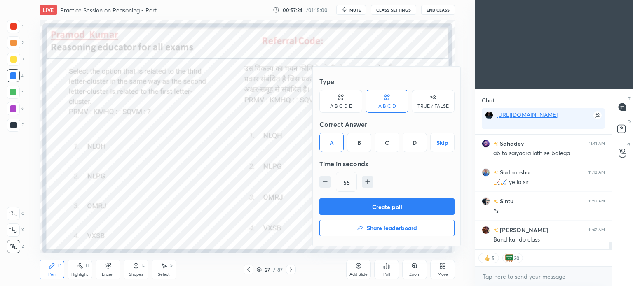
click at [399, 207] on button "Create poll" at bounding box center [386, 207] width 135 height 16
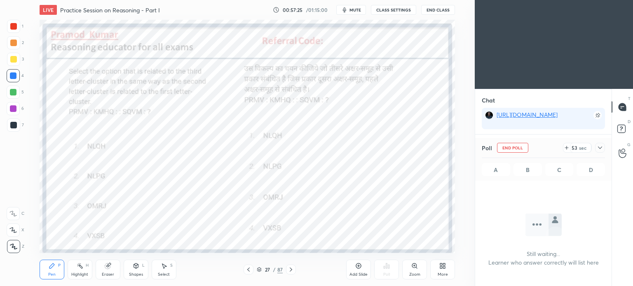
click at [599, 147] on icon at bounding box center [600, 148] width 7 height 7
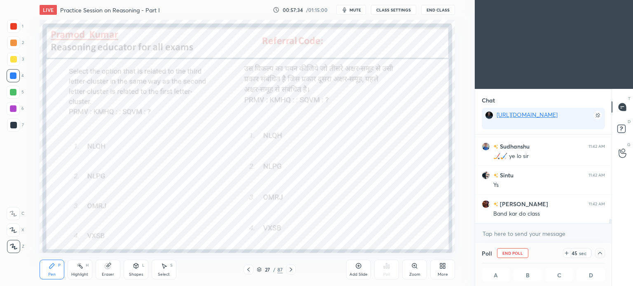
click at [598, 252] on icon at bounding box center [600, 253] width 7 height 7
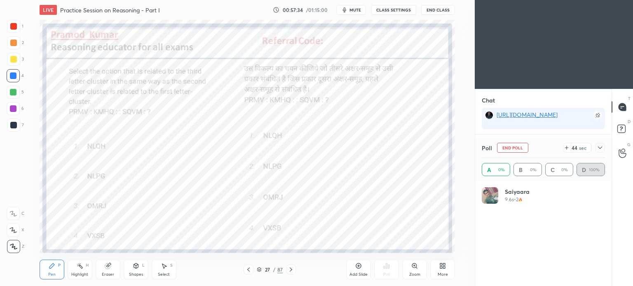
scroll to position [96, 121]
click at [593, 180] on div "A 0% B 0% C 0% D 100%" at bounding box center [543, 169] width 123 height 23
click at [598, 148] on icon at bounding box center [600, 148] width 4 height 2
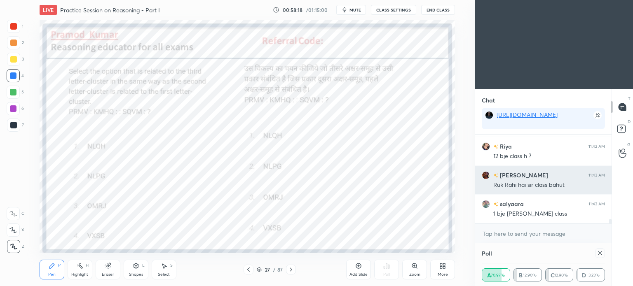
scroll to position [39, 121]
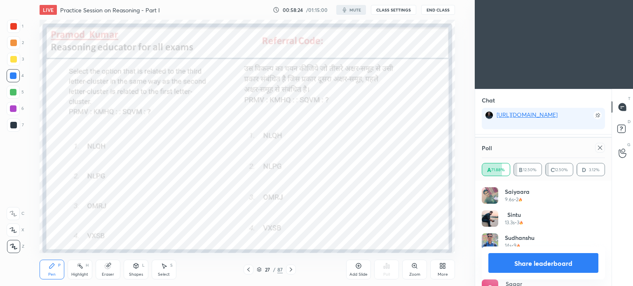
click at [599, 148] on icon at bounding box center [600, 148] width 4 height 4
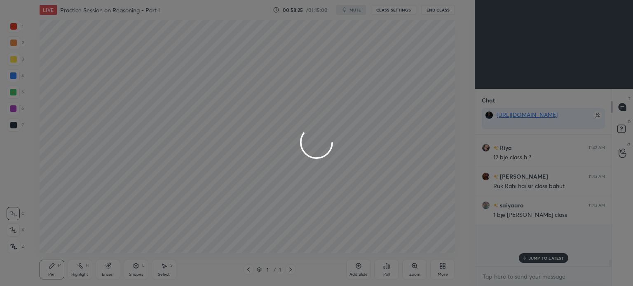
scroll to position [3, 2]
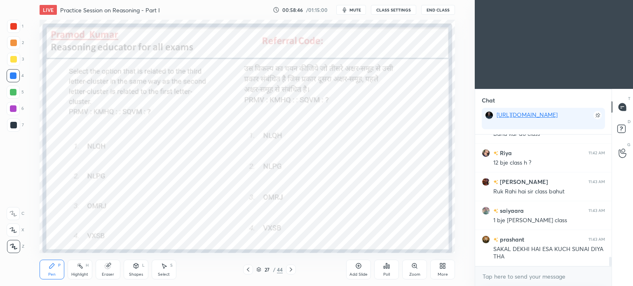
click at [286, 273] on div at bounding box center [291, 270] width 10 height 10
click at [390, 269] on div "Poll" at bounding box center [386, 270] width 25 height 20
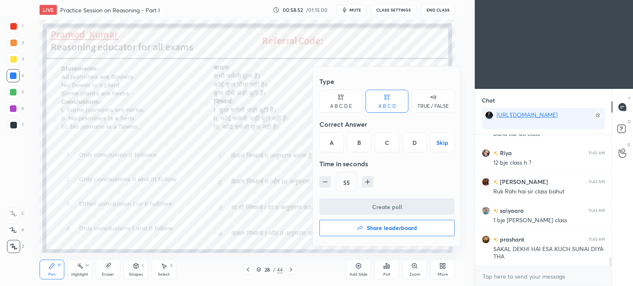
click at [387, 143] on div "C" at bounding box center [387, 143] width 24 height 20
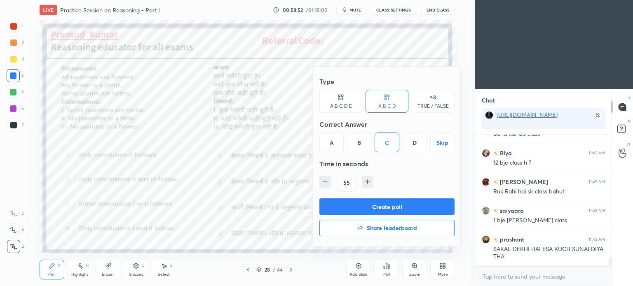
click at [402, 211] on button "Create poll" at bounding box center [386, 207] width 135 height 16
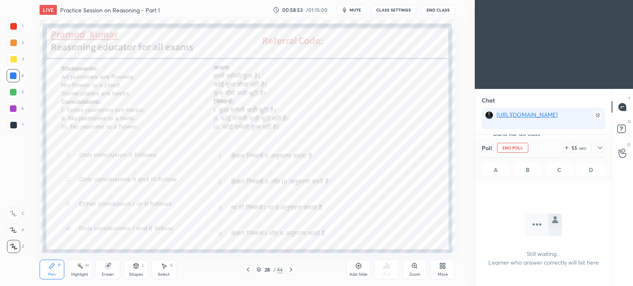
scroll to position [2, 2]
click at [599, 146] on icon at bounding box center [600, 148] width 7 height 7
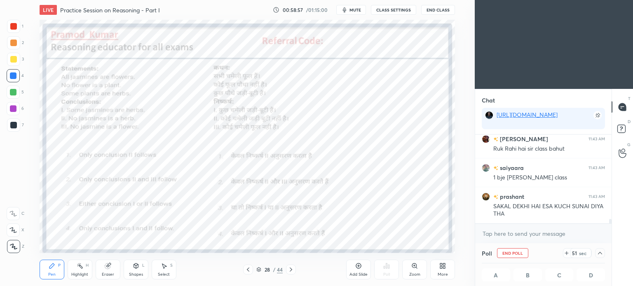
click at [600, 252] on icon at bounding box center [600, 253] width 7 height 7
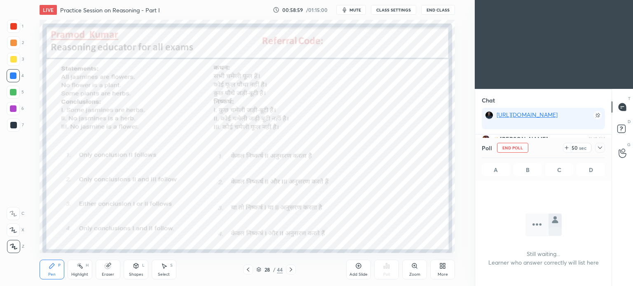
click at [601, 147] on icon at bounding box center [600, 148] width 7 height 7
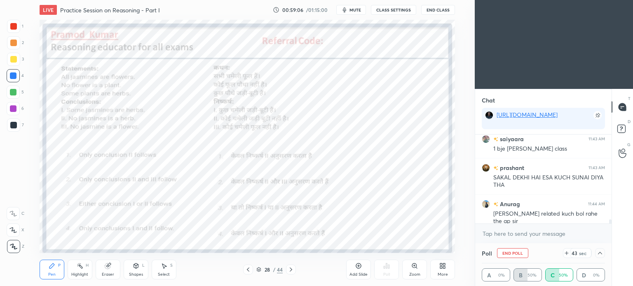
click at [600, 253] on icon at bounding box center [600, 253] width 7 height 7
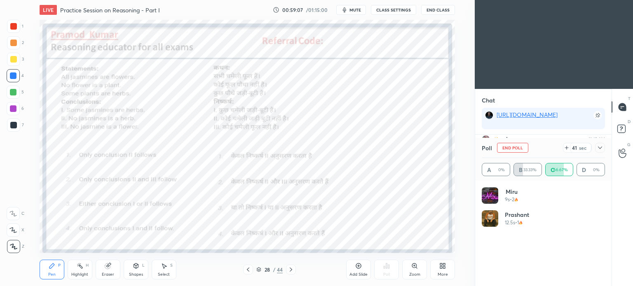
click at [600, 148] on icon at bounding box center [600, 148] width 7 height 7
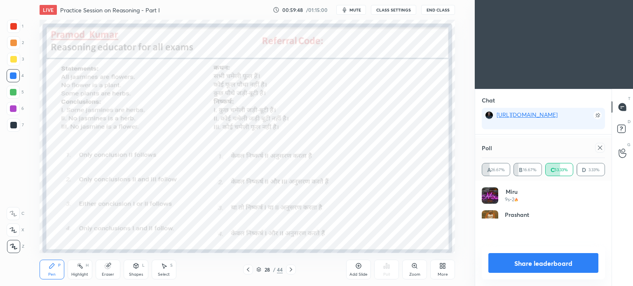
scroll to position [83, 121]
click at [600, 148] on icon at bounding box center [600, 148] width 7 height 7
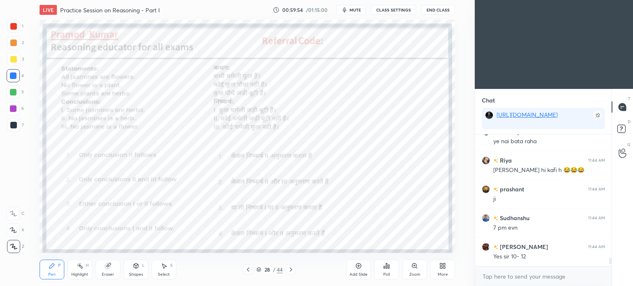
click at [286, 270] on div at bounding box center [291, 270] width 10 height 10
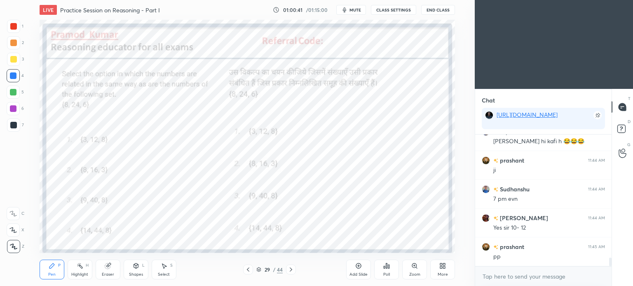
click at [384, 267] on icon at bounding box center [384, 268] width 1 height 2
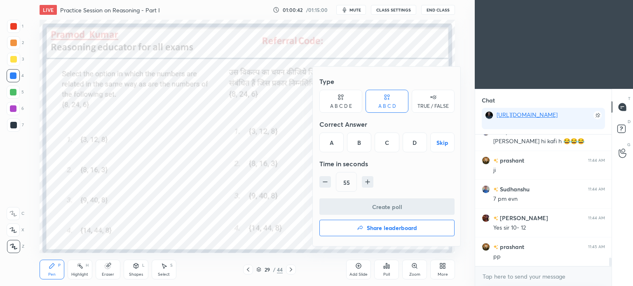
click at [331, 143] on div "A" at bounding box center [331, 143] width 24 height 20
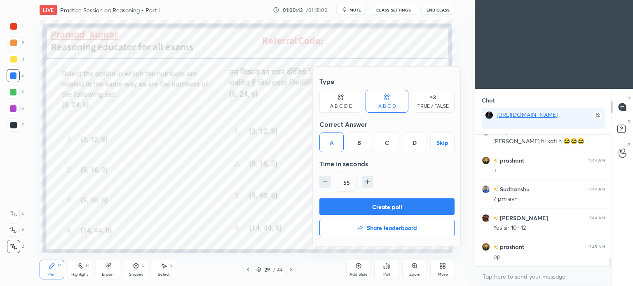
click at [412, 210] on button "Create poll" at bounding box center [386, 207] width 135 height 16
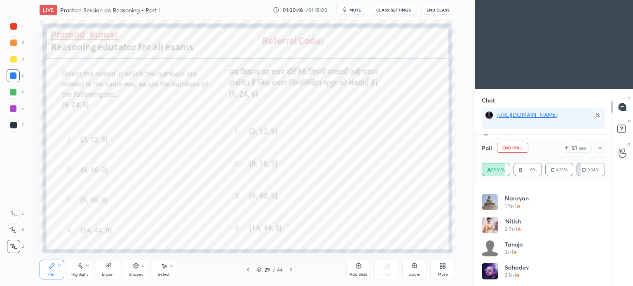
click at [600, 145] on icon at bounding box center [600, 148] width 7 height 7
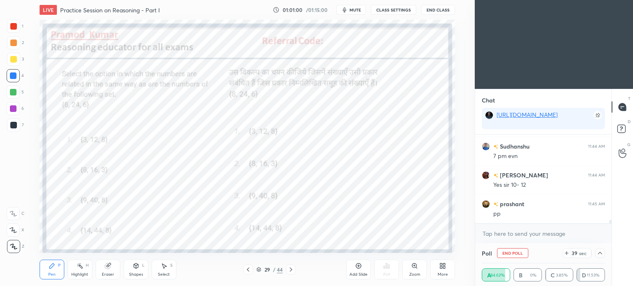
click at [600, 253] on icon at bounding box center [600, 253] width 4 height 2
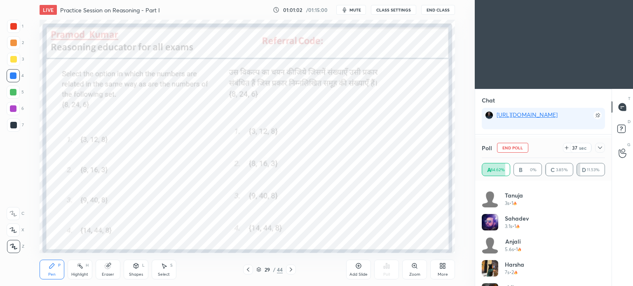
scroll to position [396, 0]
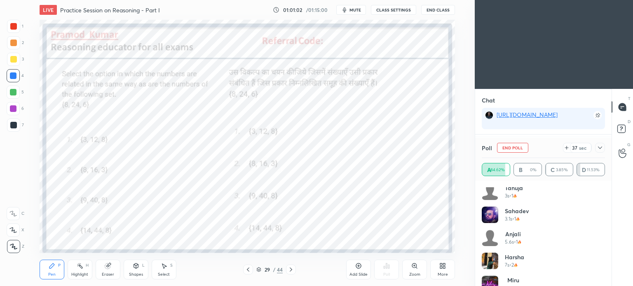
click at [599, 148] on icon at bounding box center [600, 148] width 7 height 7
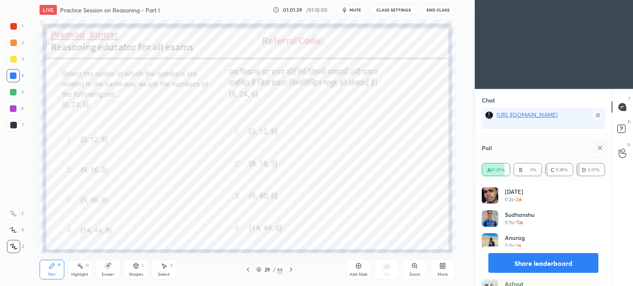
click at [601, 148] on icon at bounding box center [600, 148] width 7 height 7
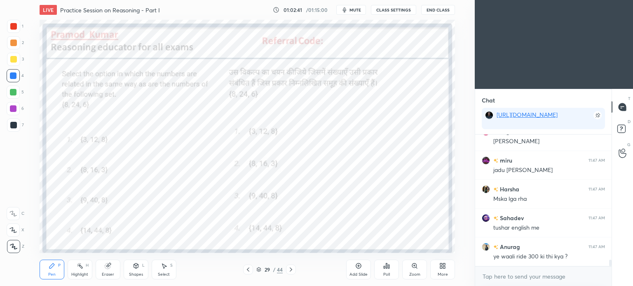
scroll to position [2549, 0]
click at [289, 268] on icon at bounding box center [291, 270] width 7 height 7
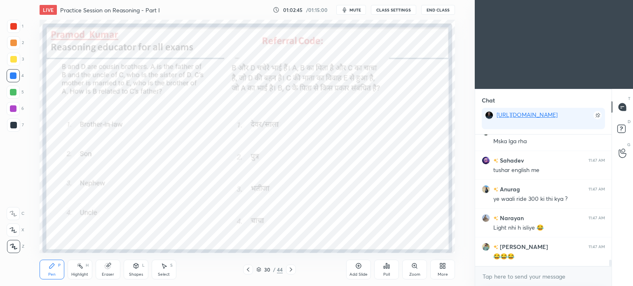
scroll to position [2607, 0]
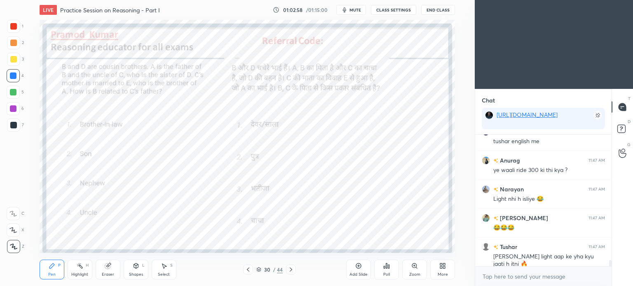
click at [389, 269] on icon at bounding box center [388, 267] width 1 height 4
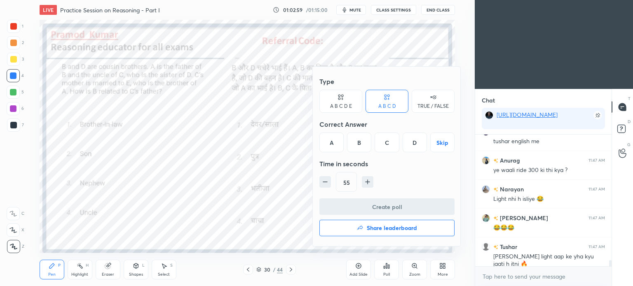
click at [387, 143] on div "C" at bounding box center [387, 143] width 24 height 20
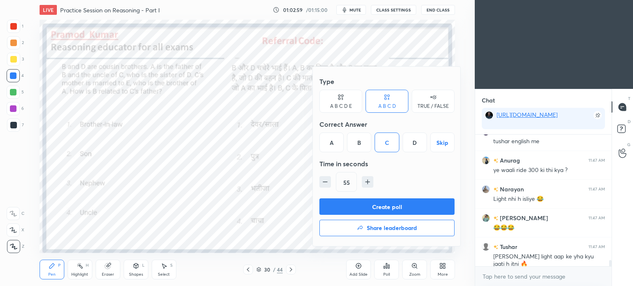
click at [399, 210] on button "Create poll" at bounding box center [386, 207] width 135 height 16
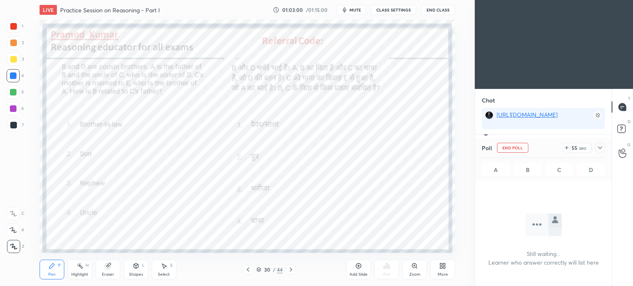
scroll to position [18, 134]
click at [601, 150] on icon at bounding box center [600, 148] width 7 height 7
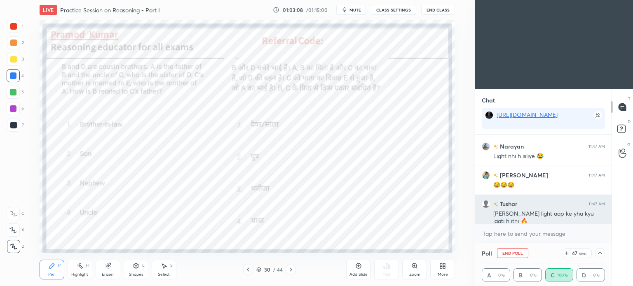
scroll to position [2678, 0]
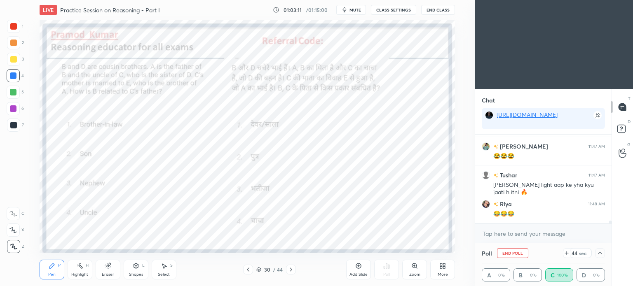
click at [599, 251] on icon at bounding box center [600, 253] width 7 height 7
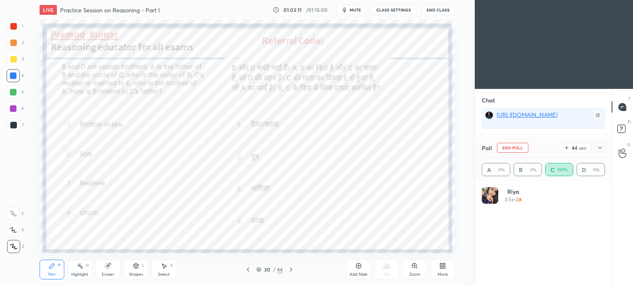
scroll to position [2707, 0]
click at [600, 148] on icon at bounding box center [600, 148] width 7 height 7
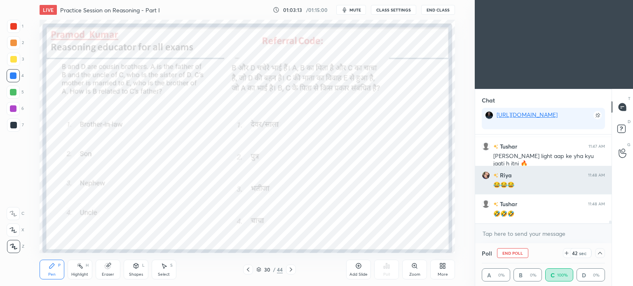
scroll to position [2736, 0]
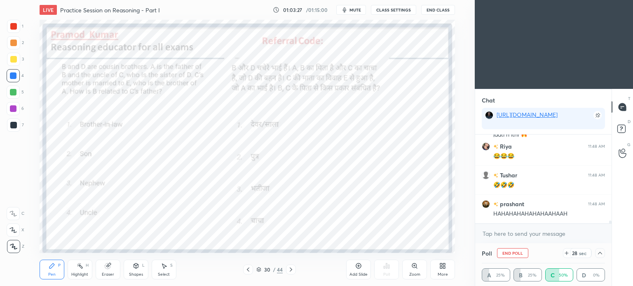
click at [602, 255] on icon at bounding box center [600, 253] width 4 height 2
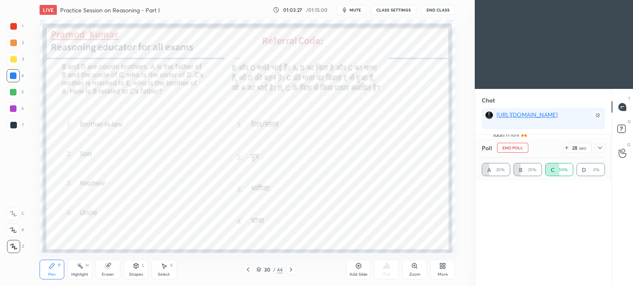
scroll to position [0, 0]
click at [598, 148] on icon at bounding box center [600, 148] width 7 height 7
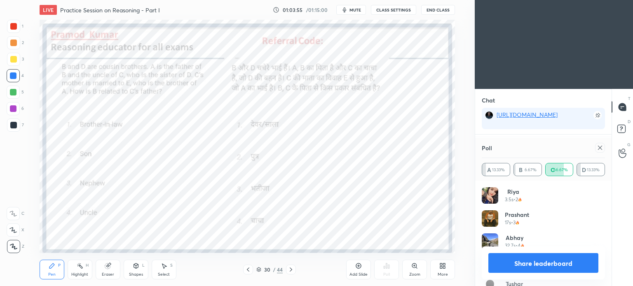
click at [600, 148] on icon at bounding box center [600, 148] width 7 height 7
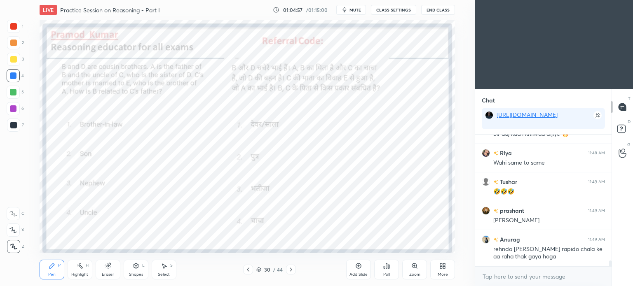
scroll to position [2939, 0]
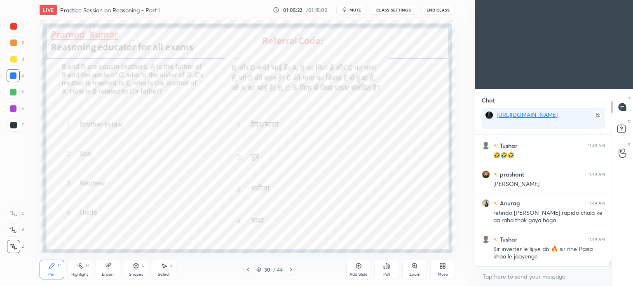
click at [387, 268] on icon at bounding box center [386, 266] width 7 height 7
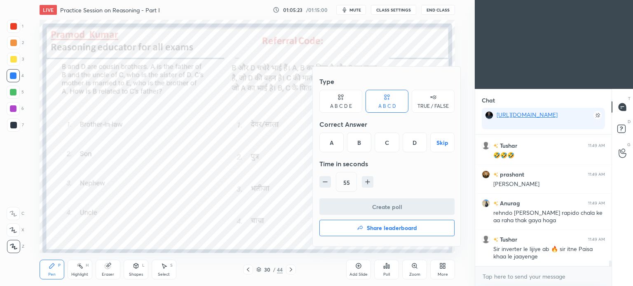
click at [378, 227] on h4 "Share leaderboard" at bounding box center [392, 228] width 50 height 6
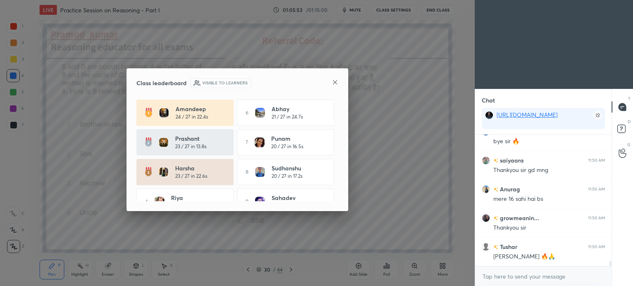
scroll to position [3256, 0]
click at [335, 82] on icon at bounding box center [335, 82] width 7 height 7
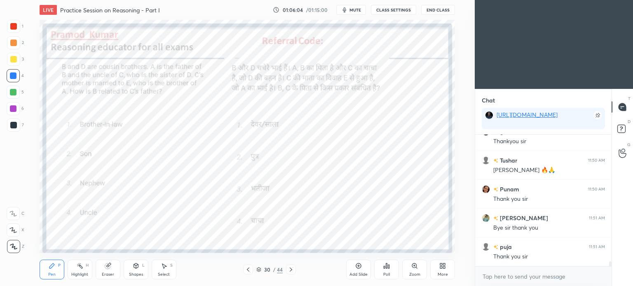
scroll to position [3343, 0]
click at [438, 10] on button "End Class" at bounding box center [438, 10] width 34 height 10
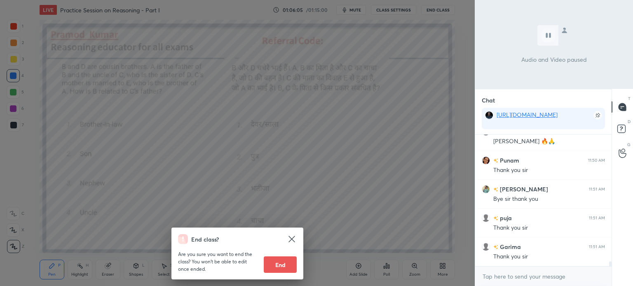
click at [277, 267] on button "End" at bounding box center [280, 265] width 33 height 16
type textarea "x"
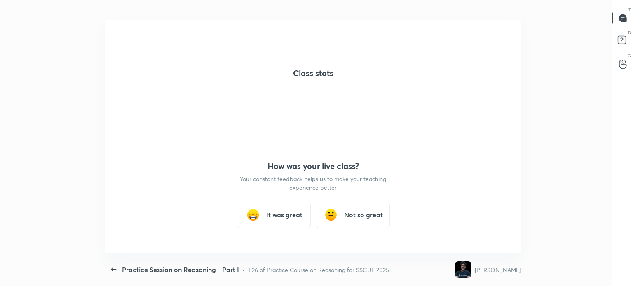
scroll to position [2, 0]
